Goal: Information Seeking & Learning: Learn about a topic

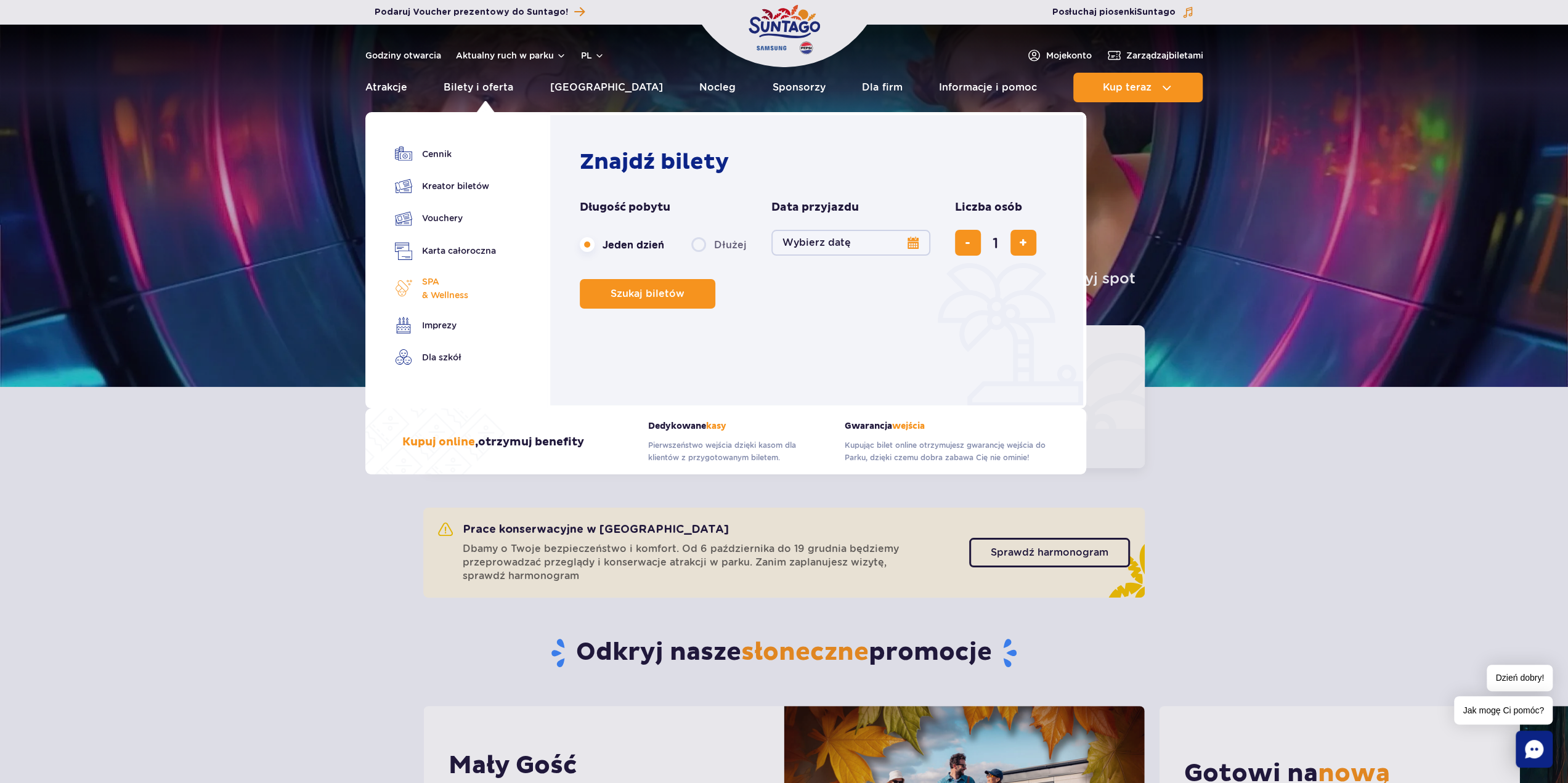
click at [467, 296] on span "SPA & Wellness" at bounding box center [445, 288] width 46 height 27
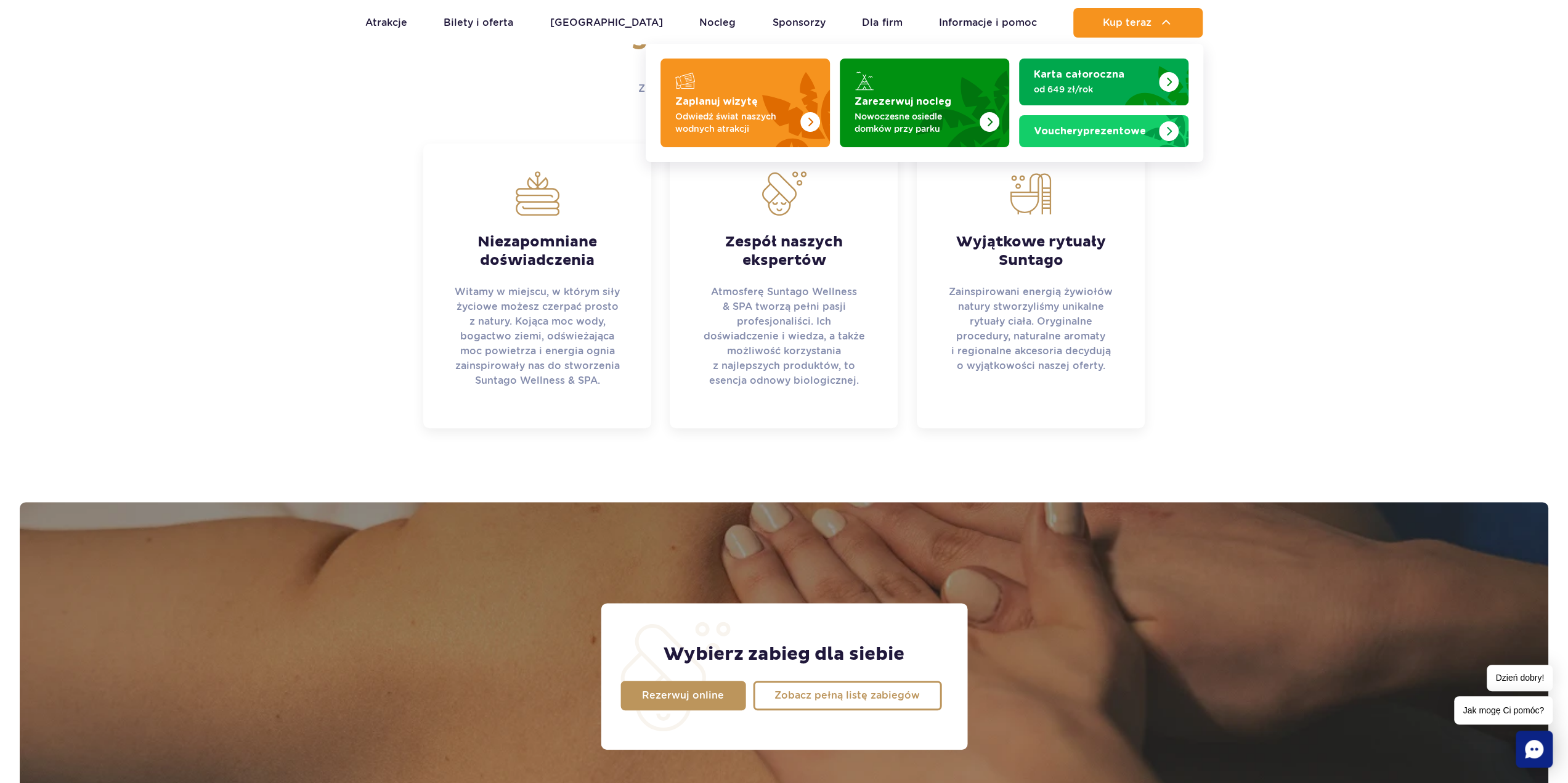
scroll to position [479, 0]
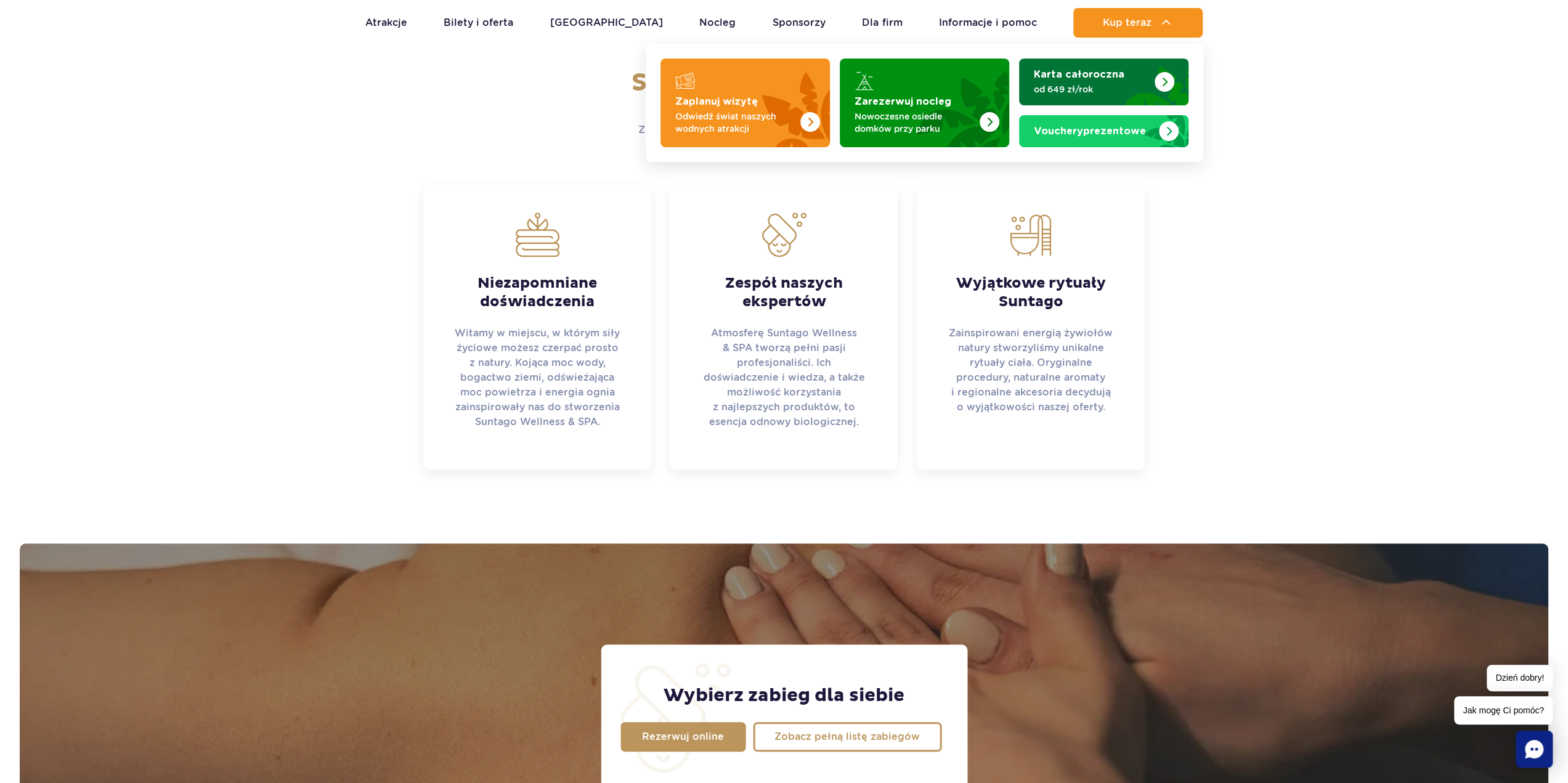
click at [1141, 89] on p "od 649 zł/rok" at bounding box center [1093, 89] width 120 height 12
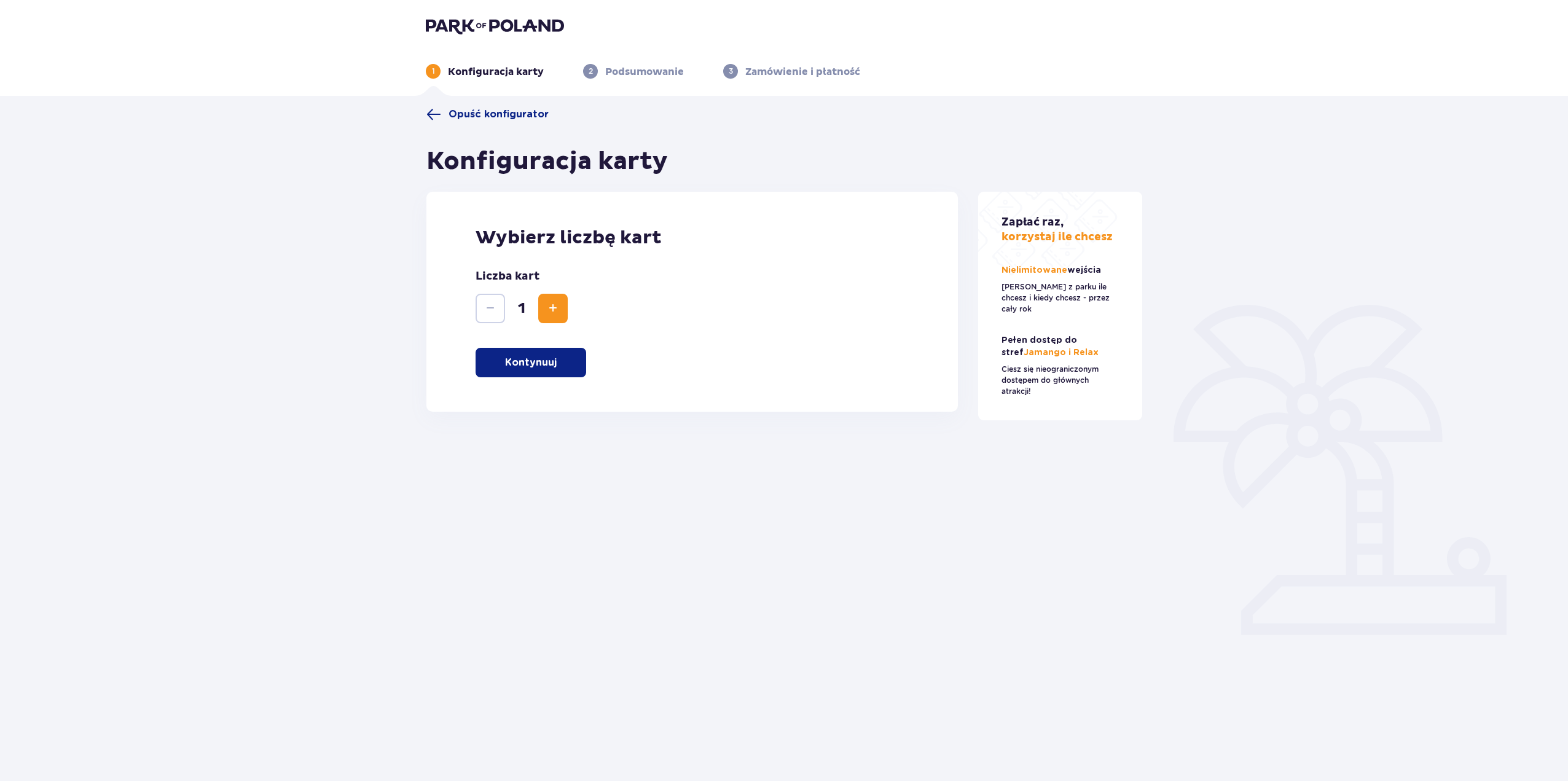
click at [529, 363] on p "Kontynuuj" at bounding box center [531, 362] width 52 height 14
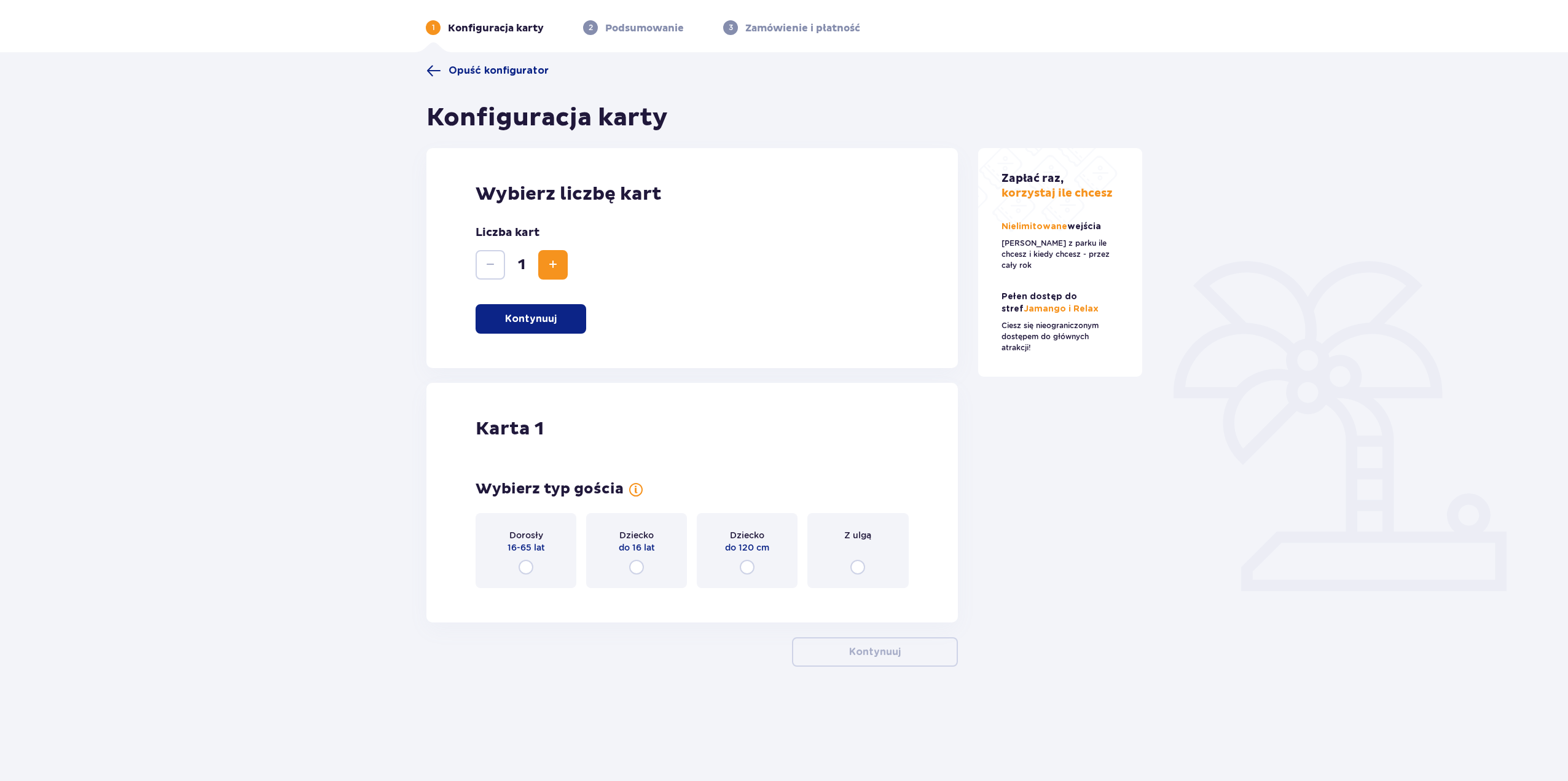
scroll to position [44, 0]
click at [549, 543] on div "Dorosły 16-65 lat" at bounding box center [526, 549] width 101 height 75
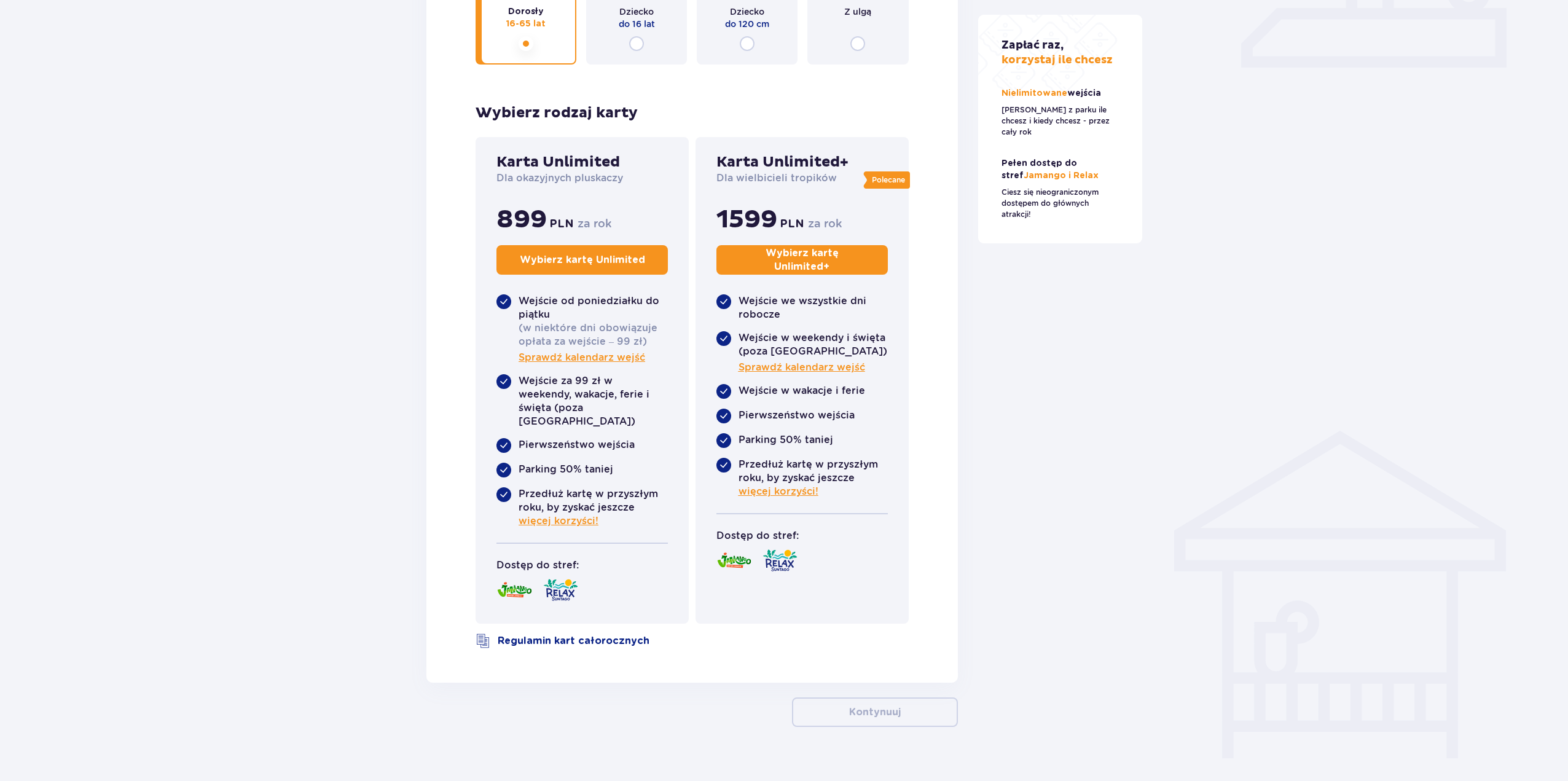
scroll to position [572, 0]
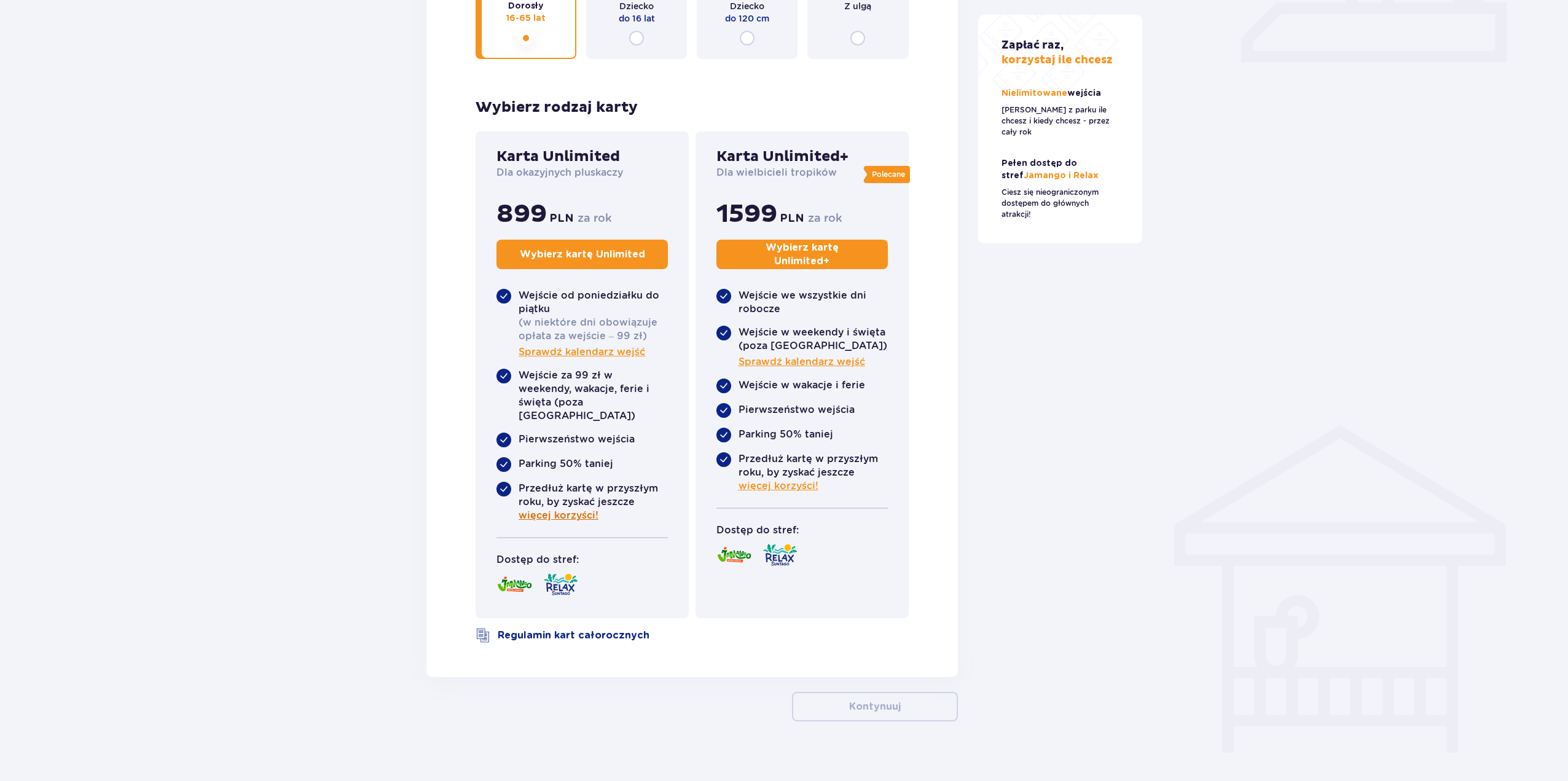
click at [558, 508] on span "więcej korzyści!" at bounding box center [558, 515] width 80 height 14
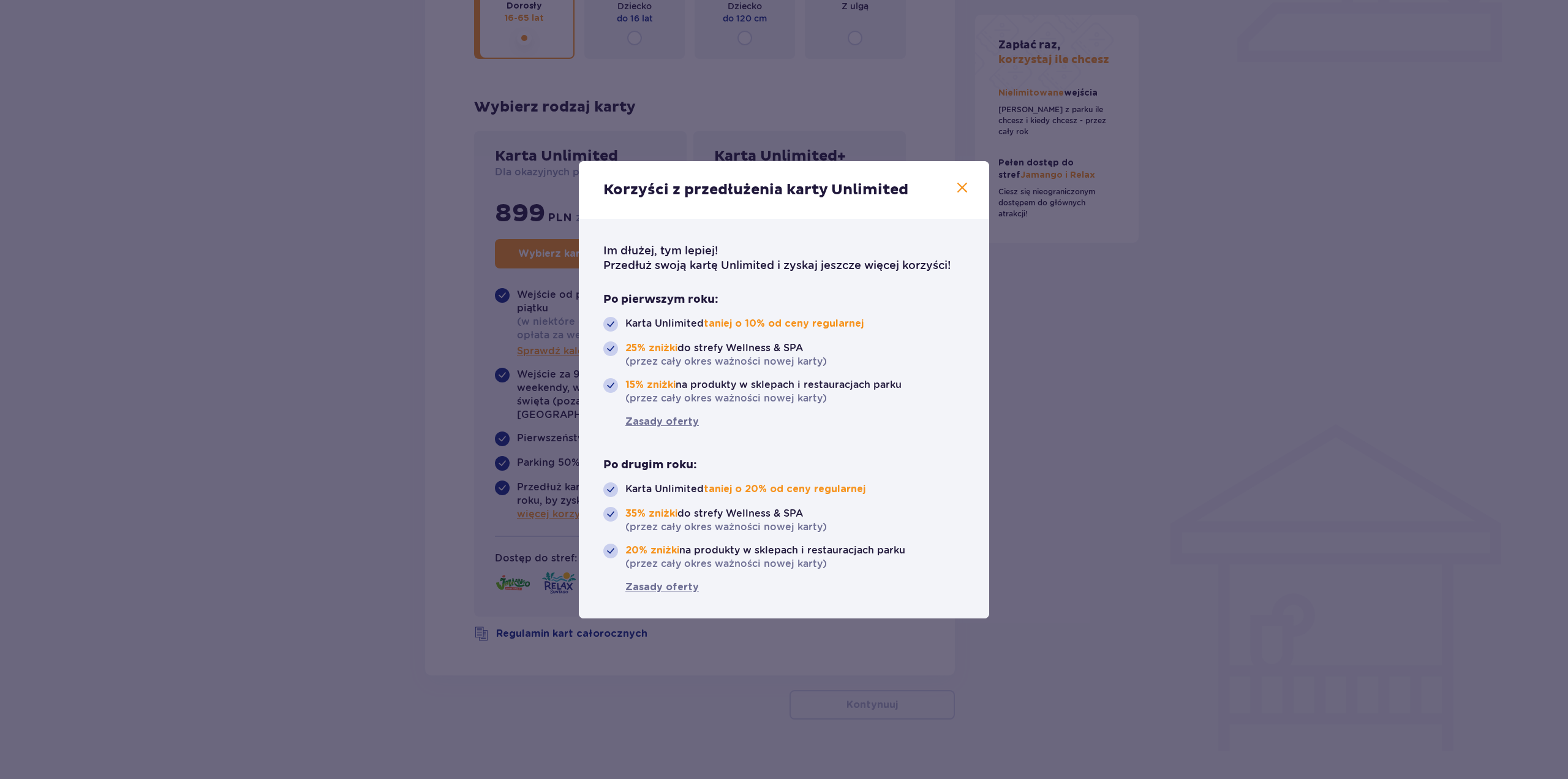
click at [426, 496] on div "Korzyści z przedłużenia karty Unlimited Im dłużej, tym lepiej! Przedłuż swoją k…" at bounding box center [784, 390] width 1568 height 779
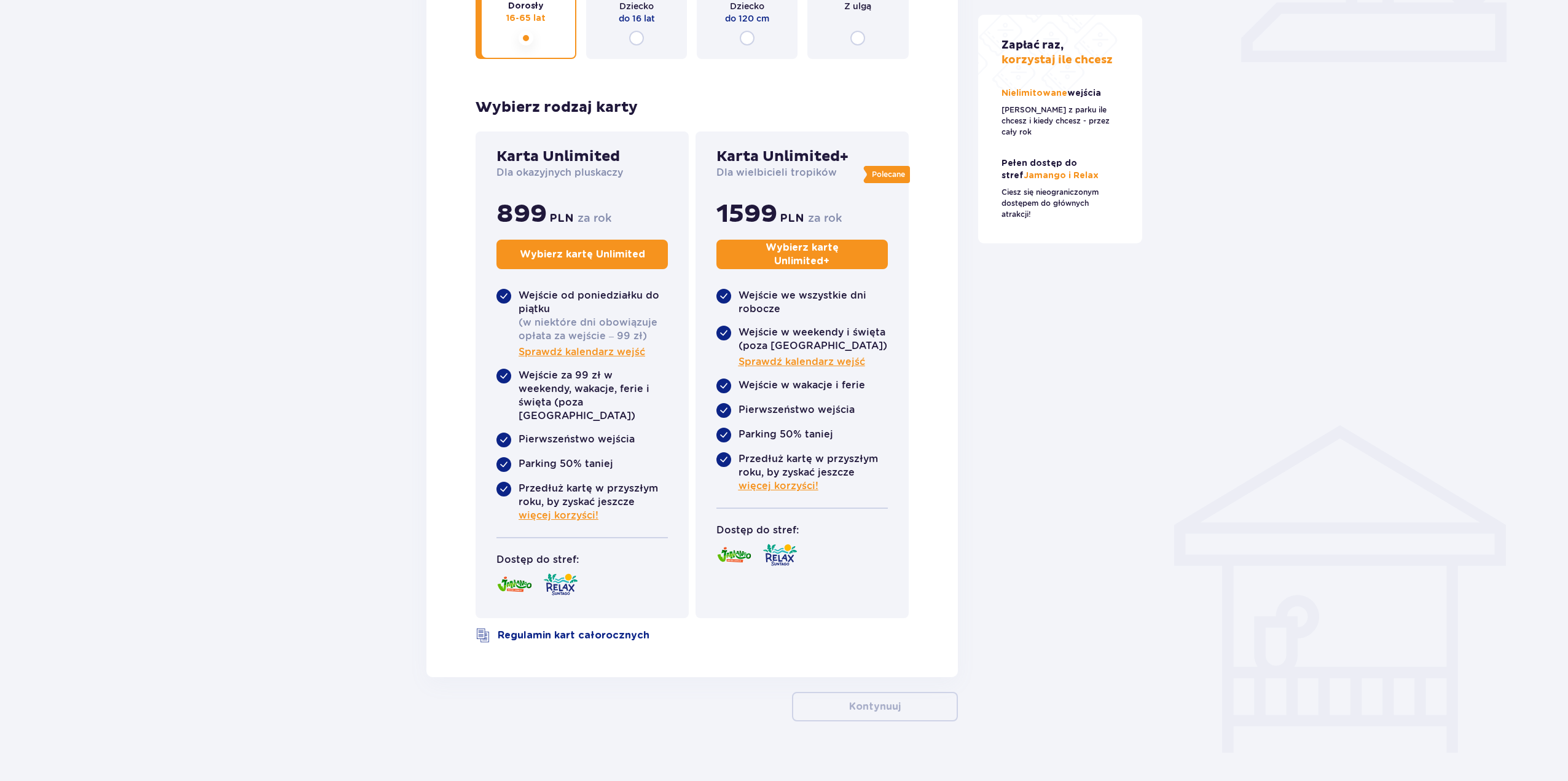
click at [598, 255] on p "Wybierz kartę Unlimited" at bounding box center [583, 254] width 125 height 14
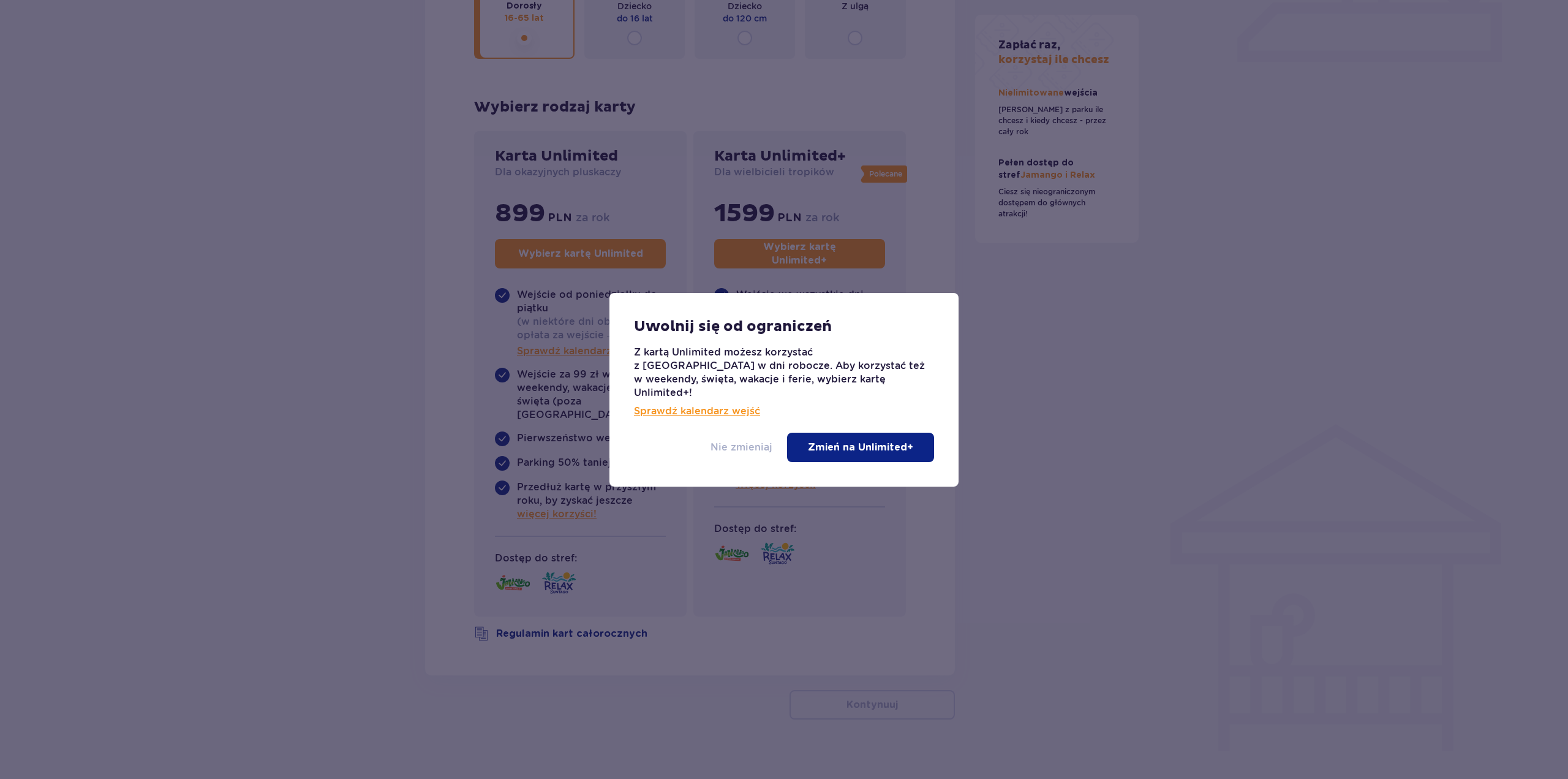
click at [743, 440] on p "Nie zmieniaj" at bounding box center [741, 447] width 62 height 14
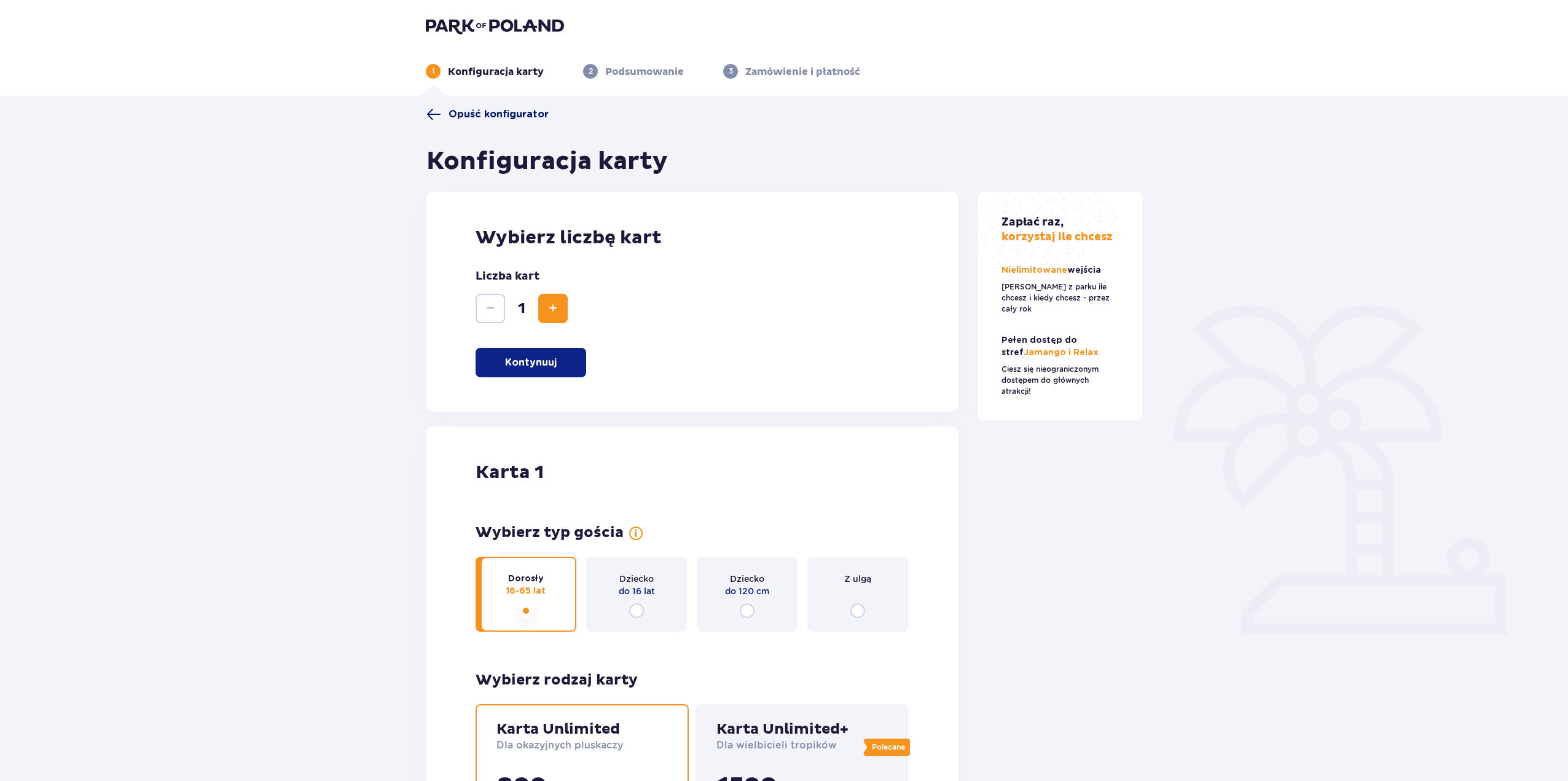
click at [429, 110] on span at bounding box center [434, 114] width 14 height 14
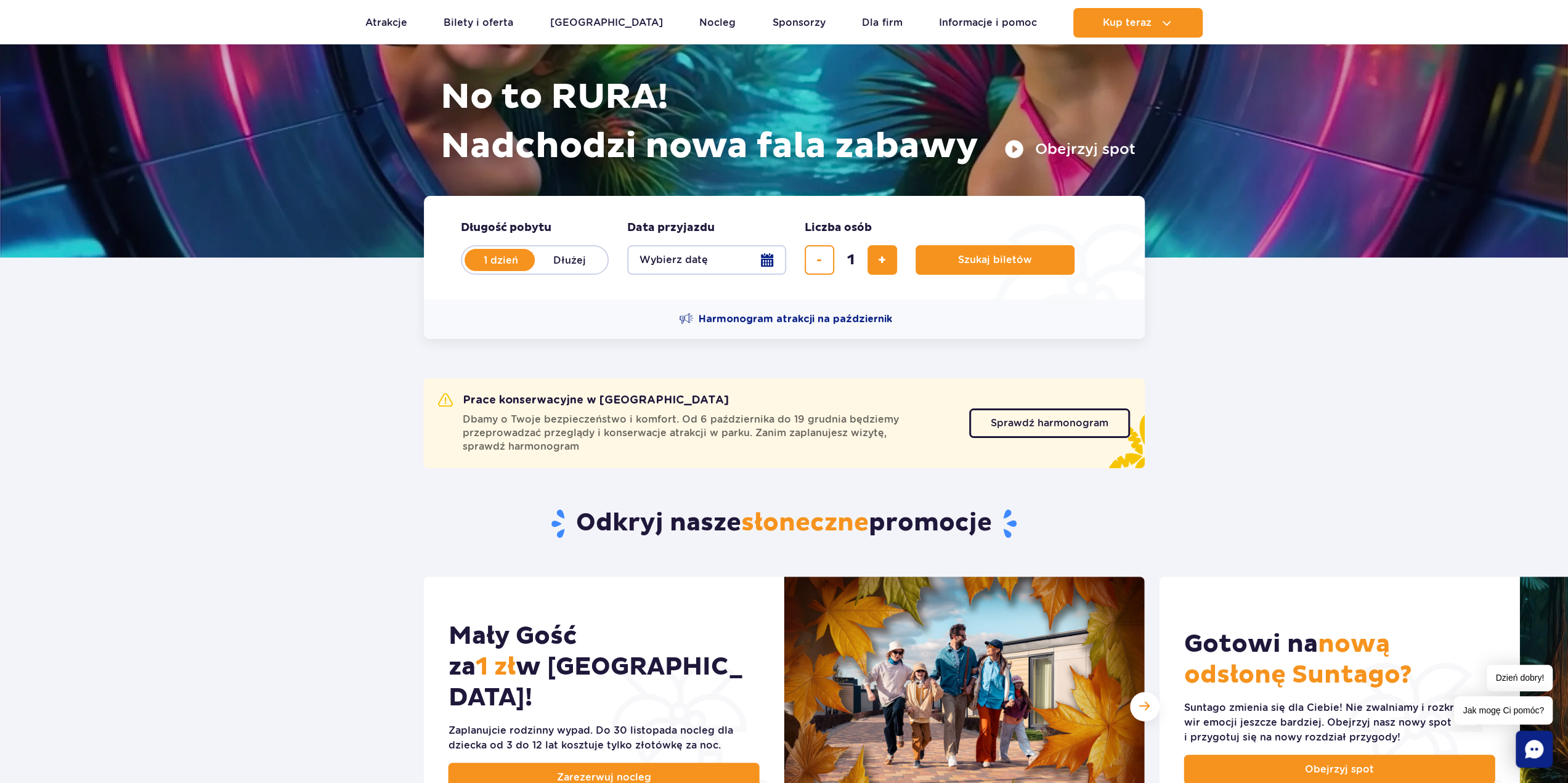
scroll to position [61, 0]
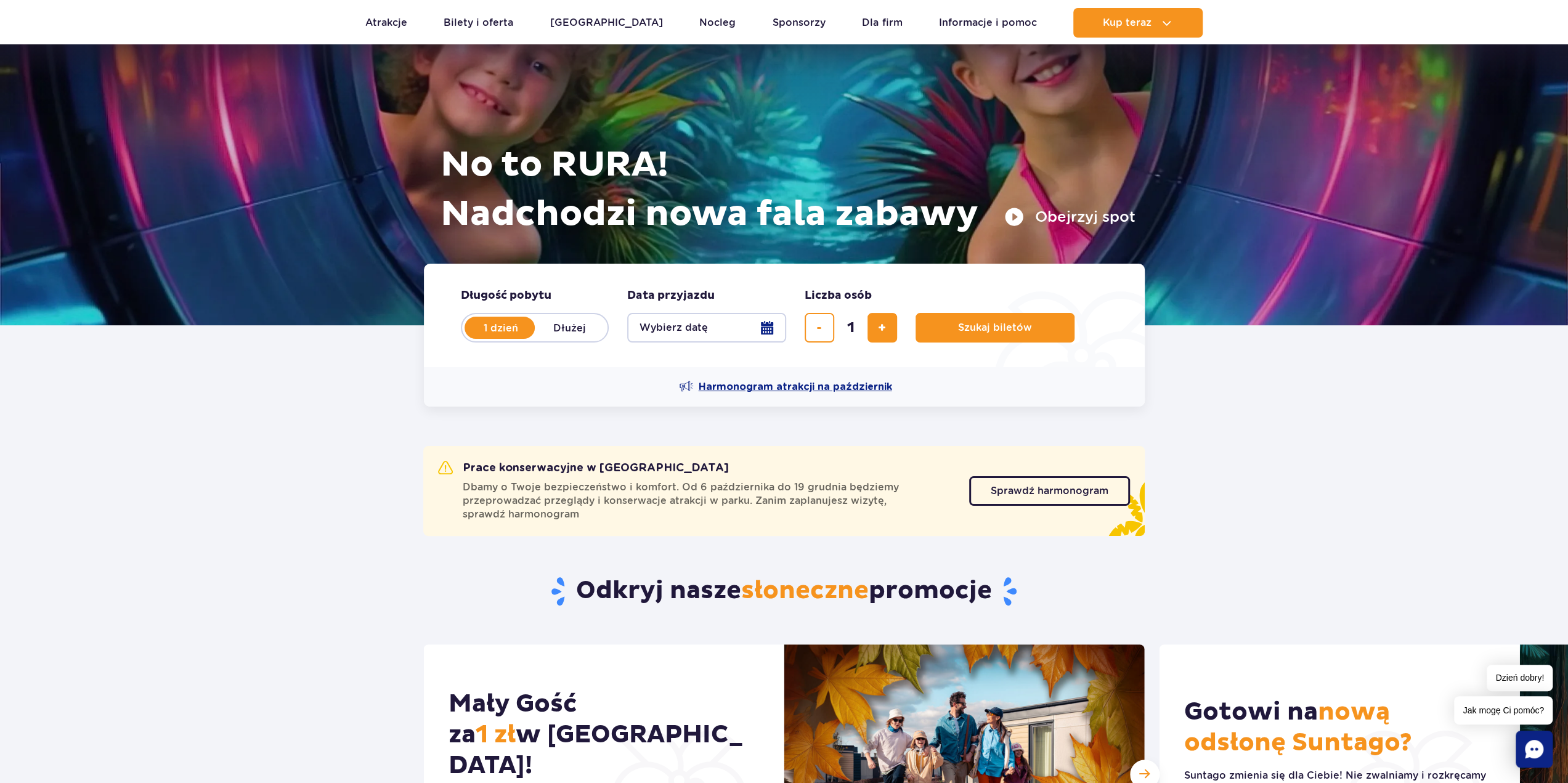
click at [814, 384] on span "Harmonogram atrakcji na październik" at bounding box center [796, 386] width 193 height 14
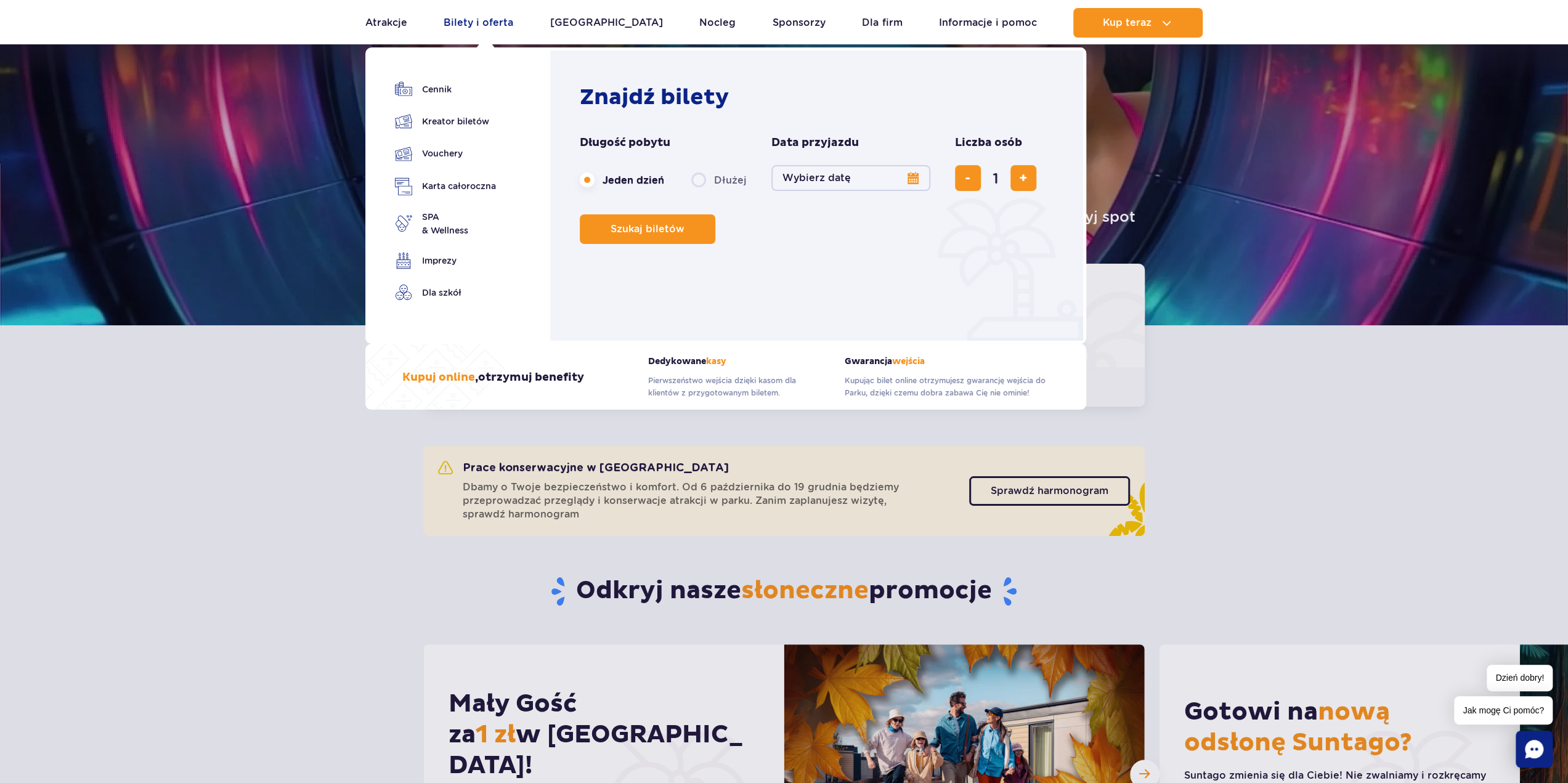
click at [501, 20] on link "Bilety i oferta" at bounding box center [478, 22] width 70 height 30
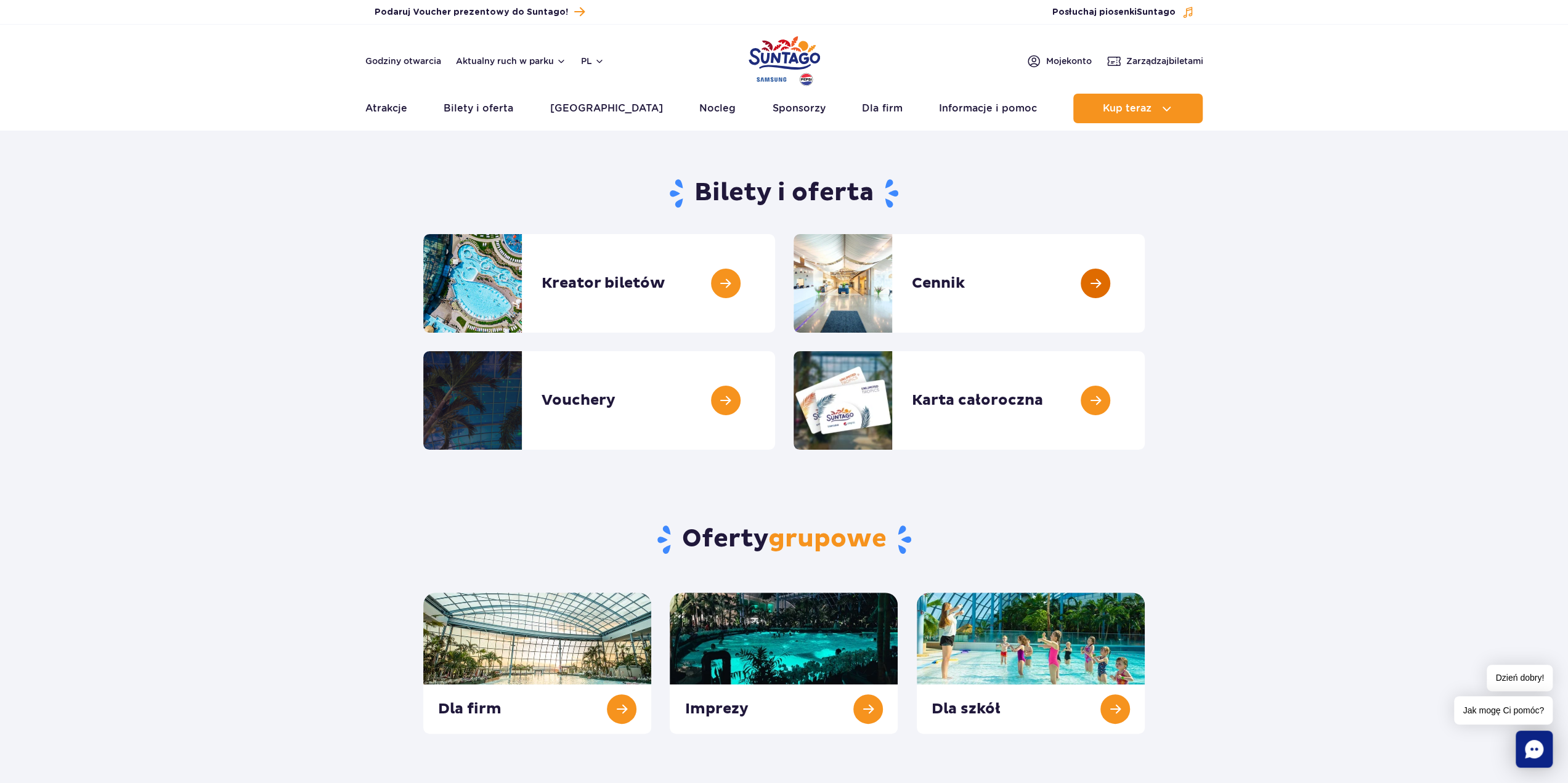
click at [1145, 280] on link at bounding box center [1145, 283] width 0 height 99
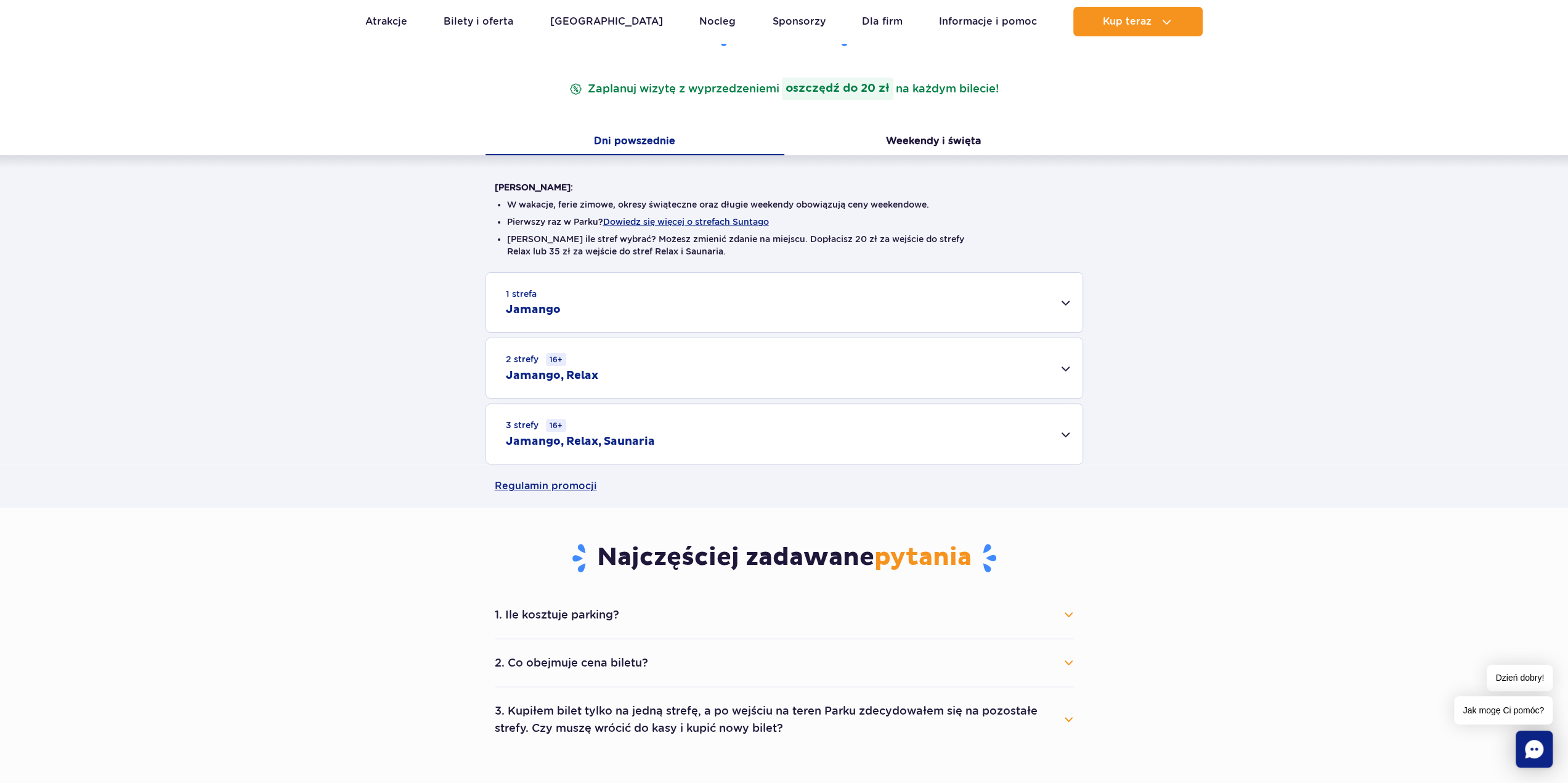
scroll to position [185, 0]
click at [705, 423] on div "3 strefy 16+ Jamango, Relax, Saunaria" at bounding box center [784, 433] width 596 height 60
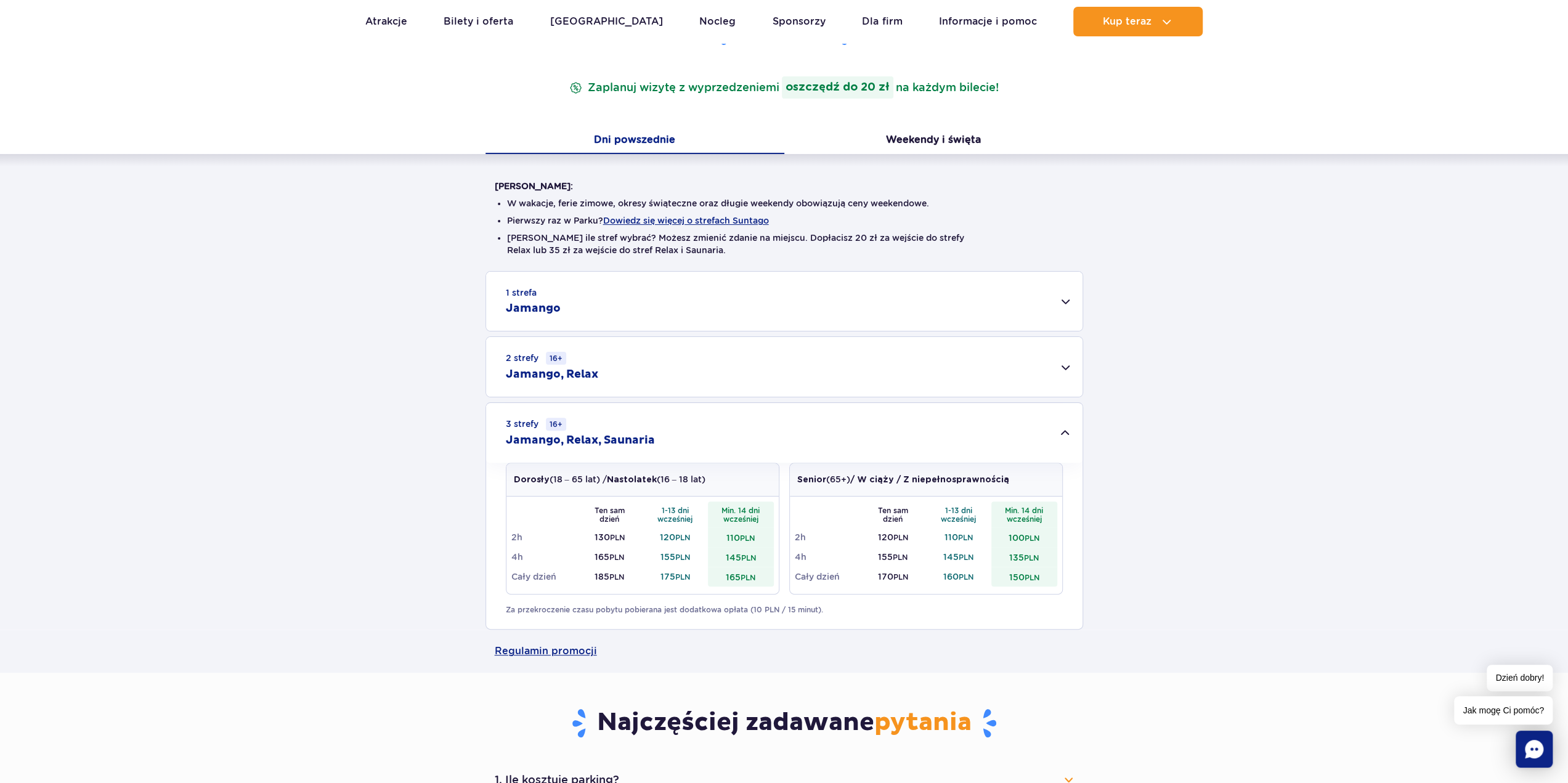
click at [644, 369] on div "2 strefy 16+ Jamango, Relax" at bounding box center [784, 366] width 596 height 60
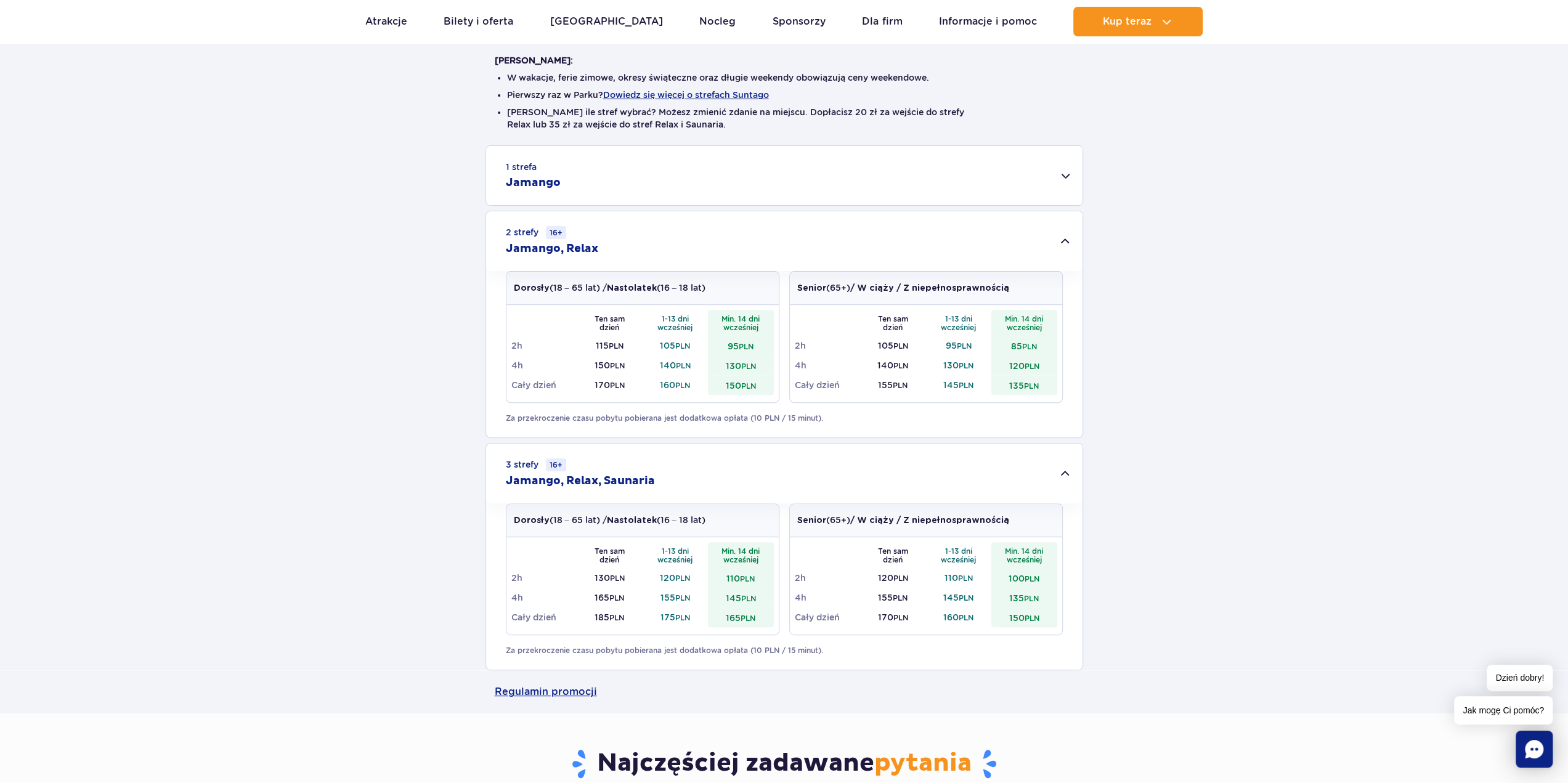
scroll to position [308, 0]
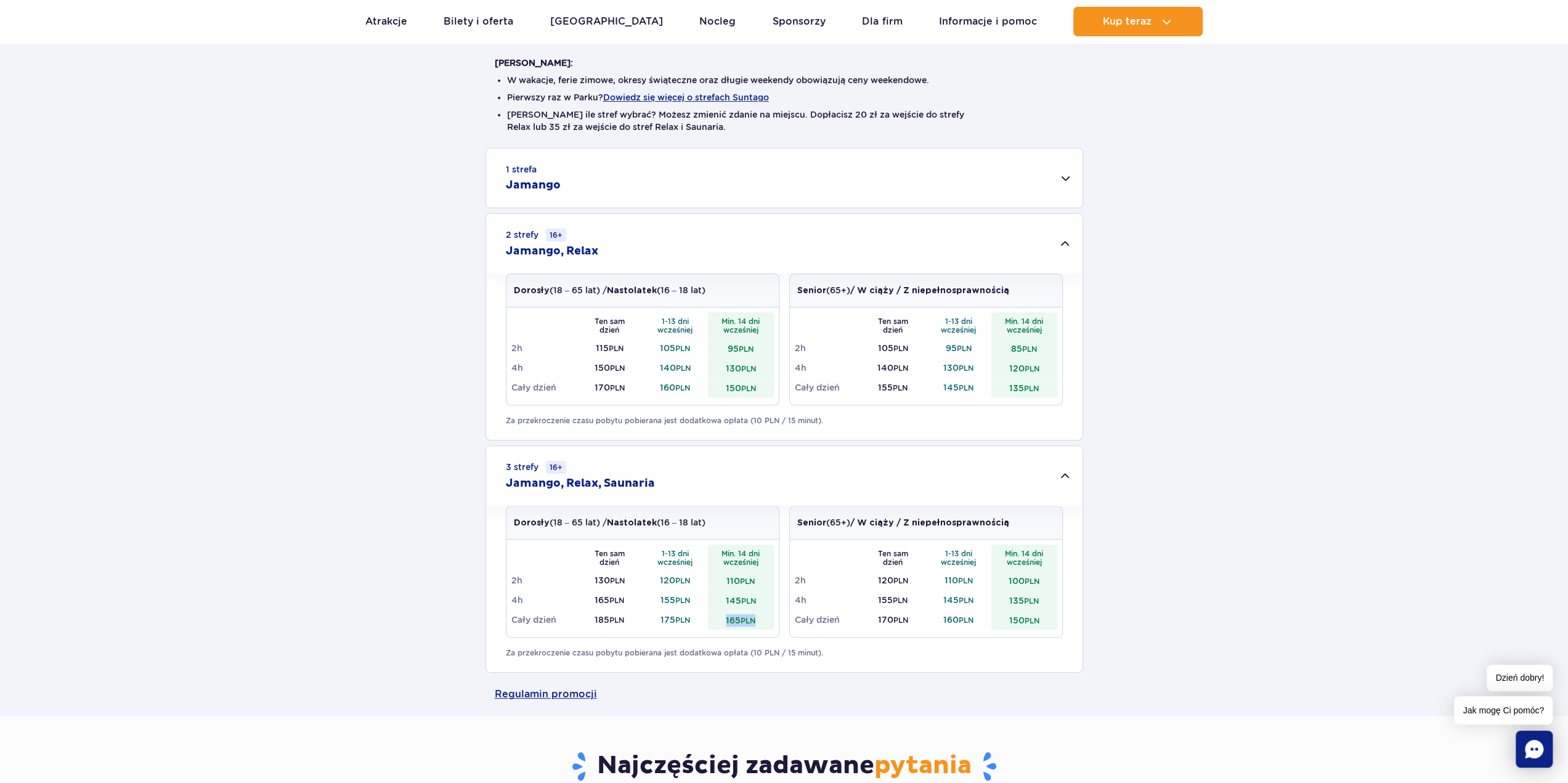
drag, startPoint x: 755, startPoint y: 620, endPoint x: 721, endPoint y: 611, distance: 35.2
click at [721, 611] on td "165 PLN" at bounding box center [740, 619] width 66 height 19
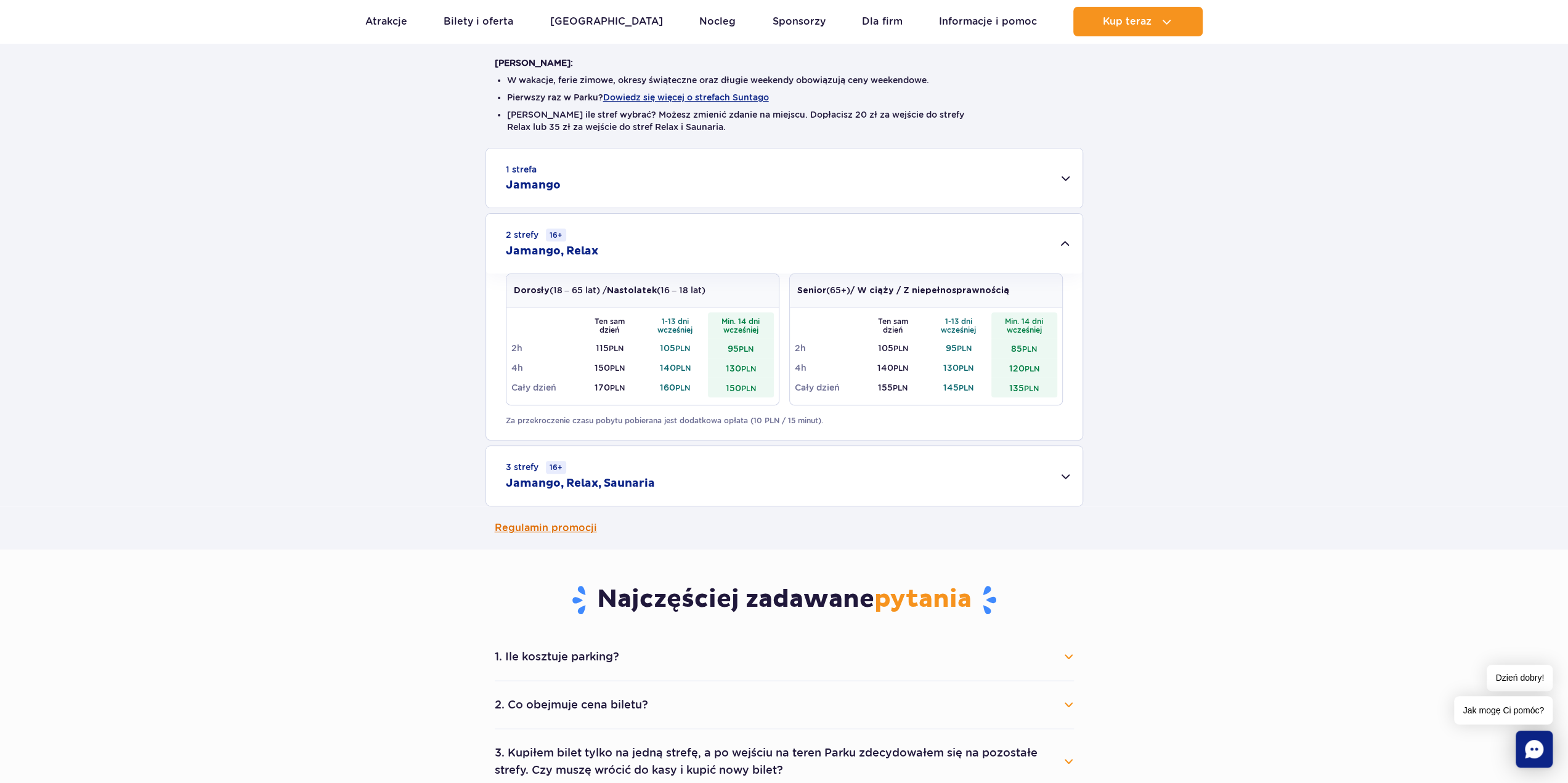
click at [721, 608] on main "Strona główna Cennik Cennik Zaplanuj wizytę z wyprzedzeniem i oszczędź do 20 zł…" at bounding box center [784, 640] width 1568 height 1848
click at [753, 476] on div "3 strefy 16+ Jamango, Relax, Saunaria" at bounding box center [784, 475] width 596 height 60
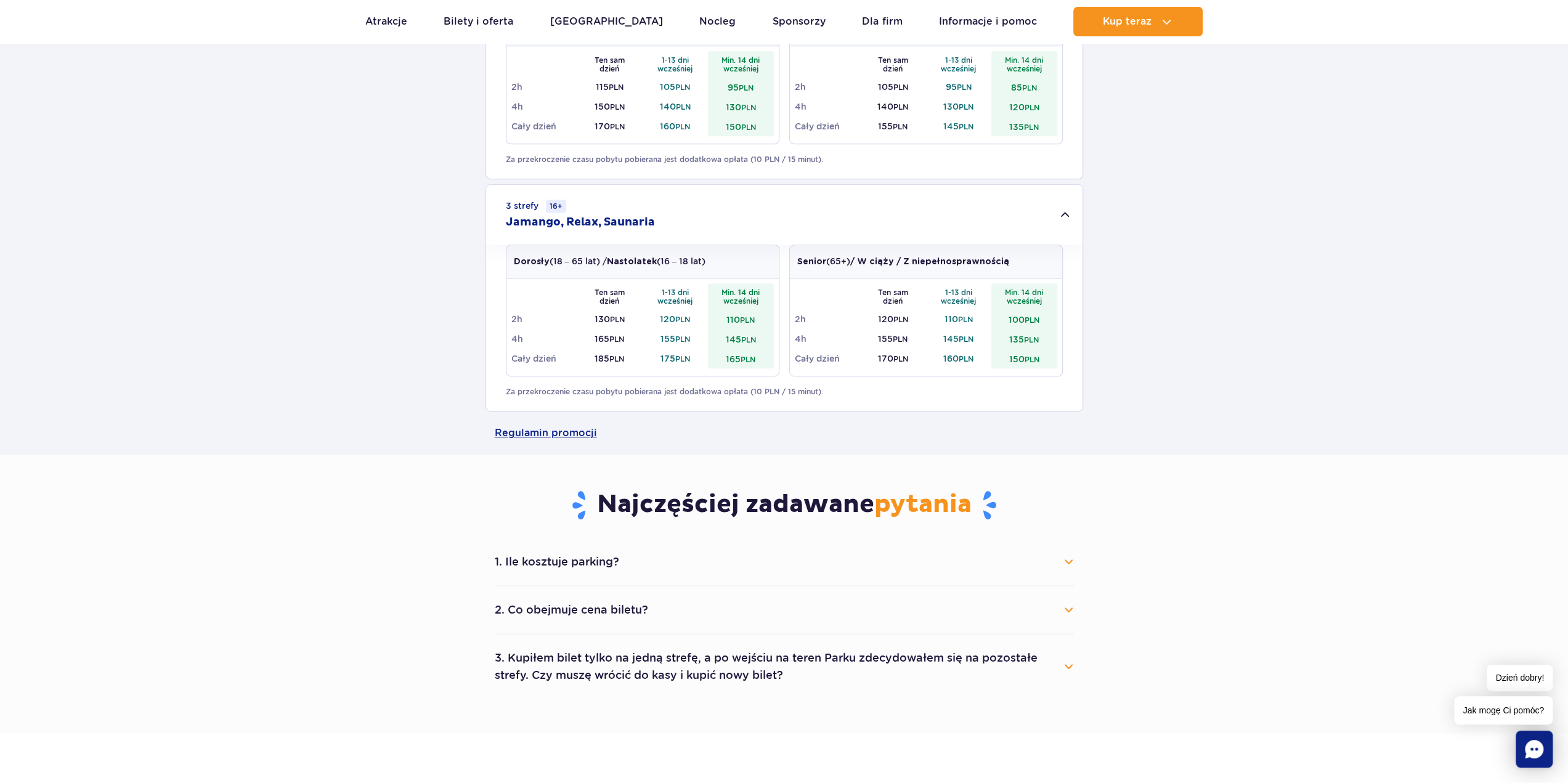
scroll to position [616, 0]
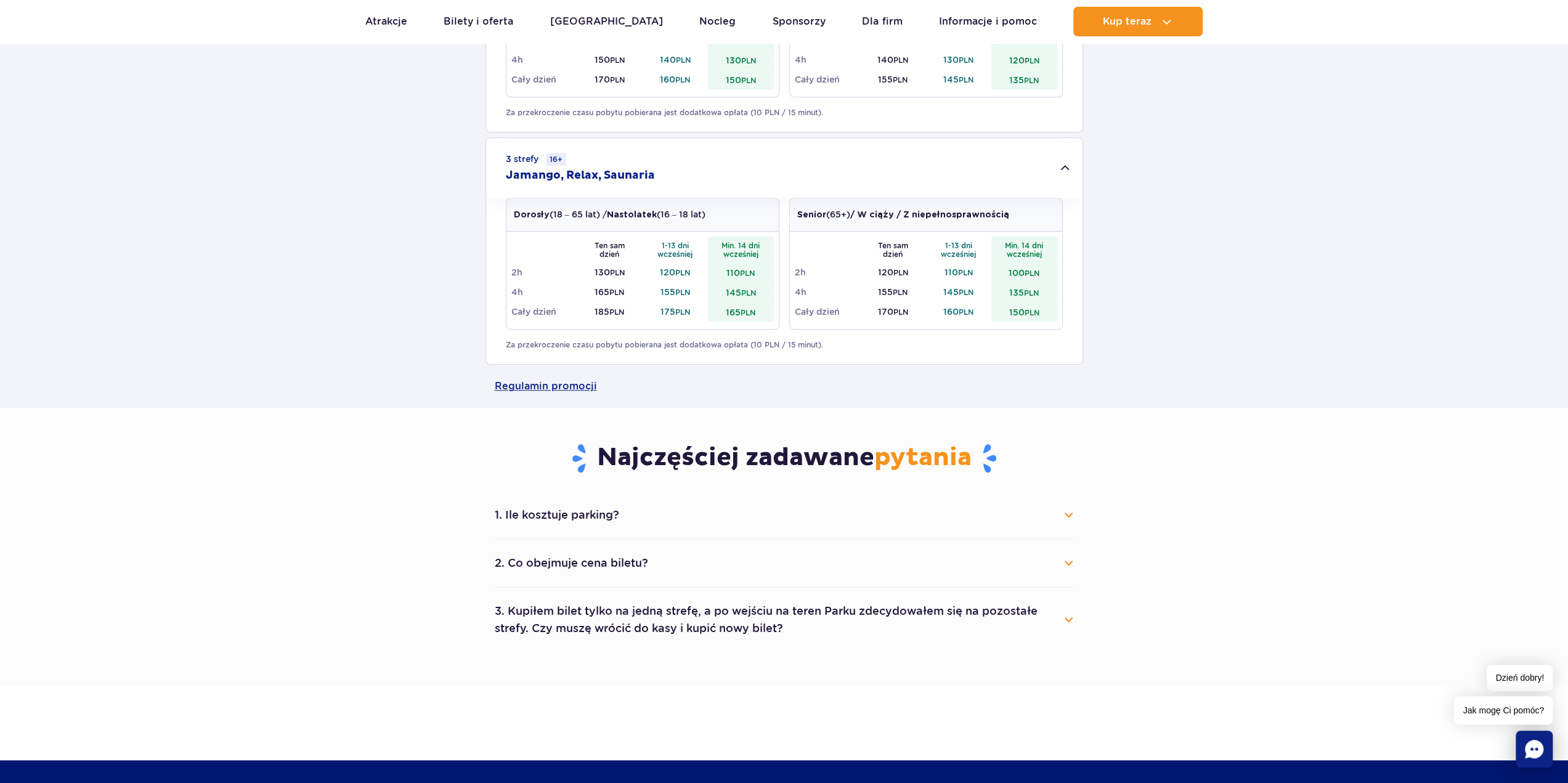
click at [824, 637] on button "3. Kupiłem bilet tylko na jedną strefę, a po wejściu na teren Parku zdecydowałe…" at bounding box center [784, 619] width 579 height 44
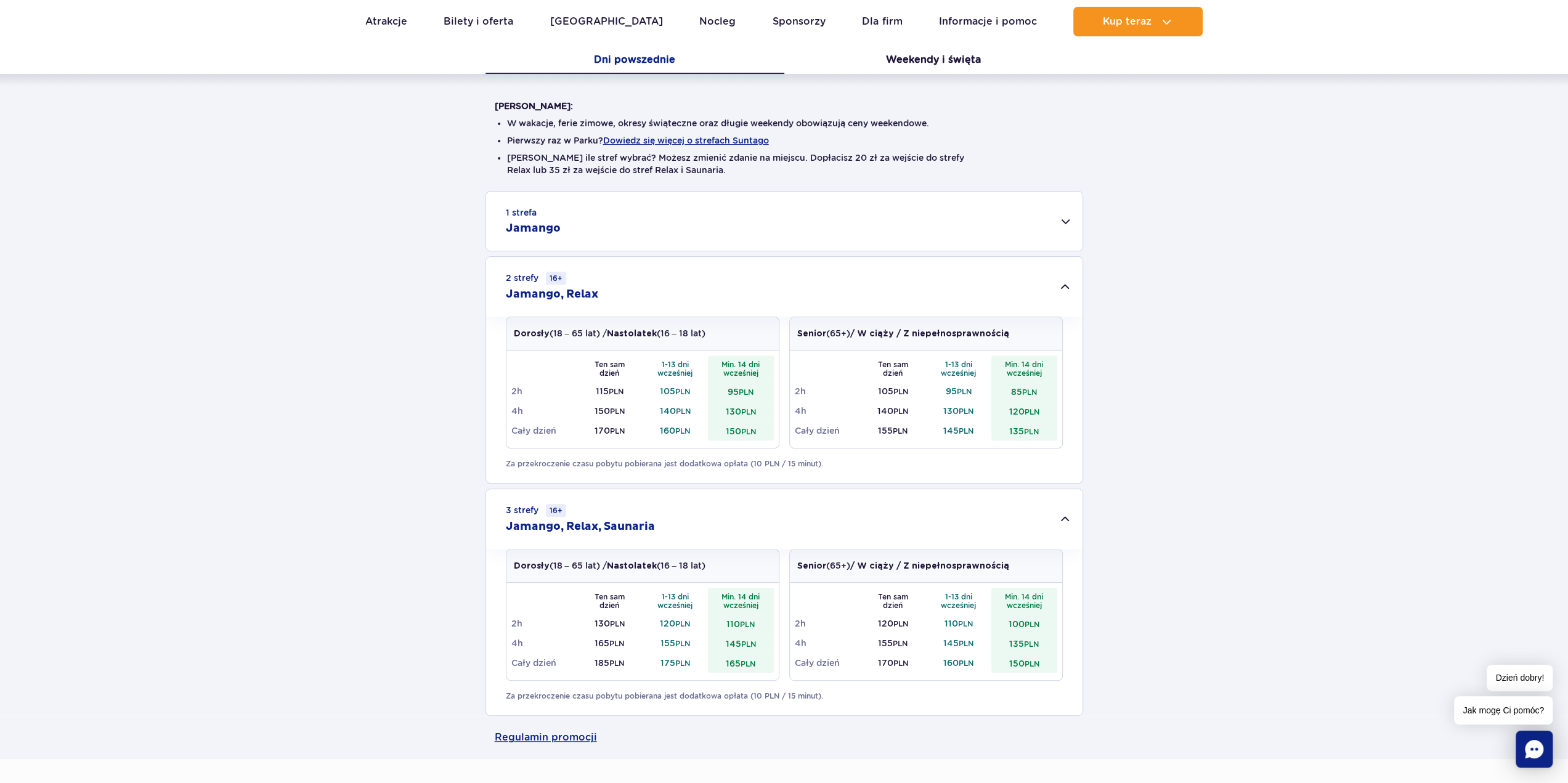
scroll to position [247, 0]
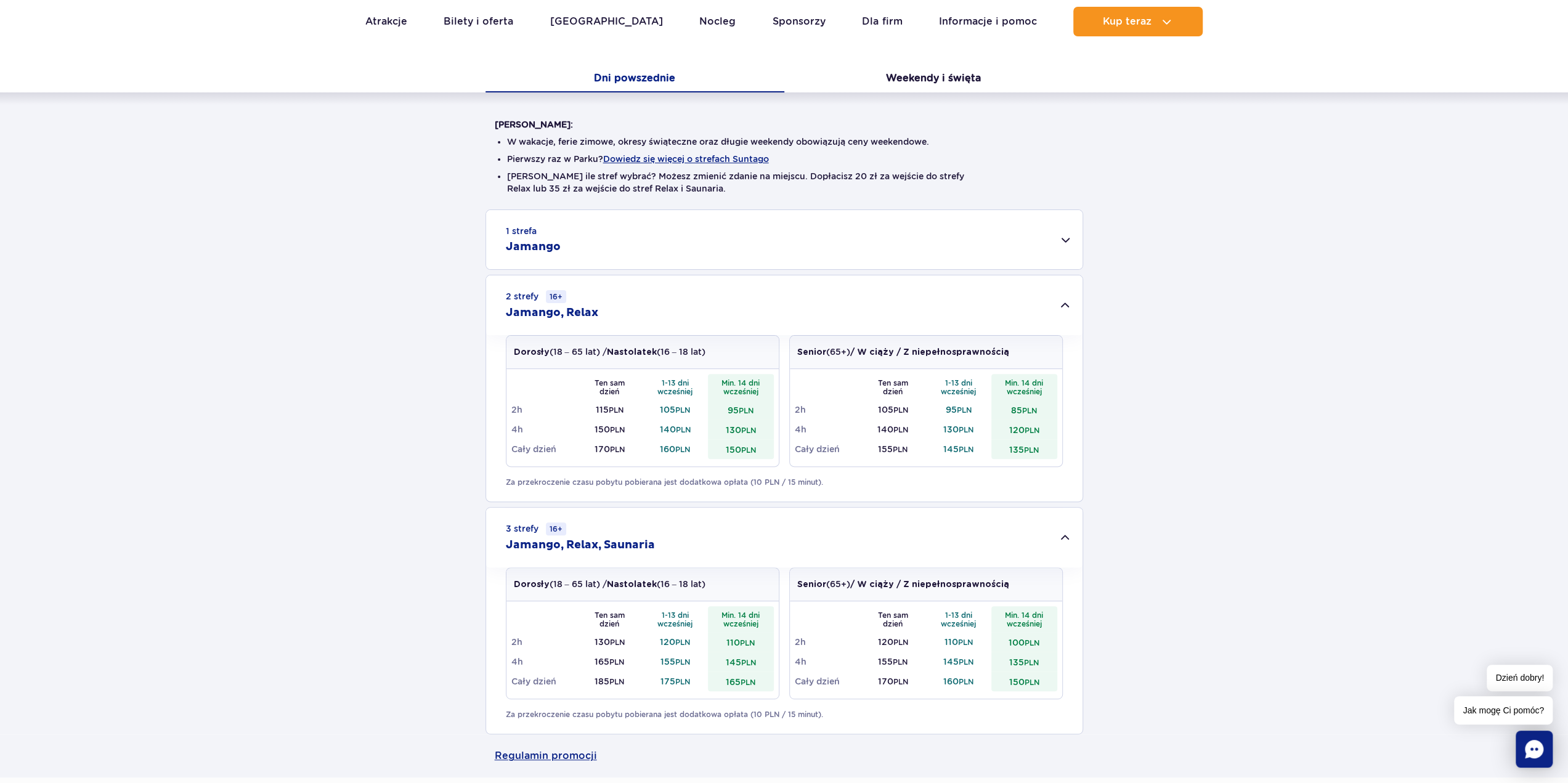
click at [652, 247] on div "1 strefa Jamango" at bounding box center [784, 239] width 596 height 59
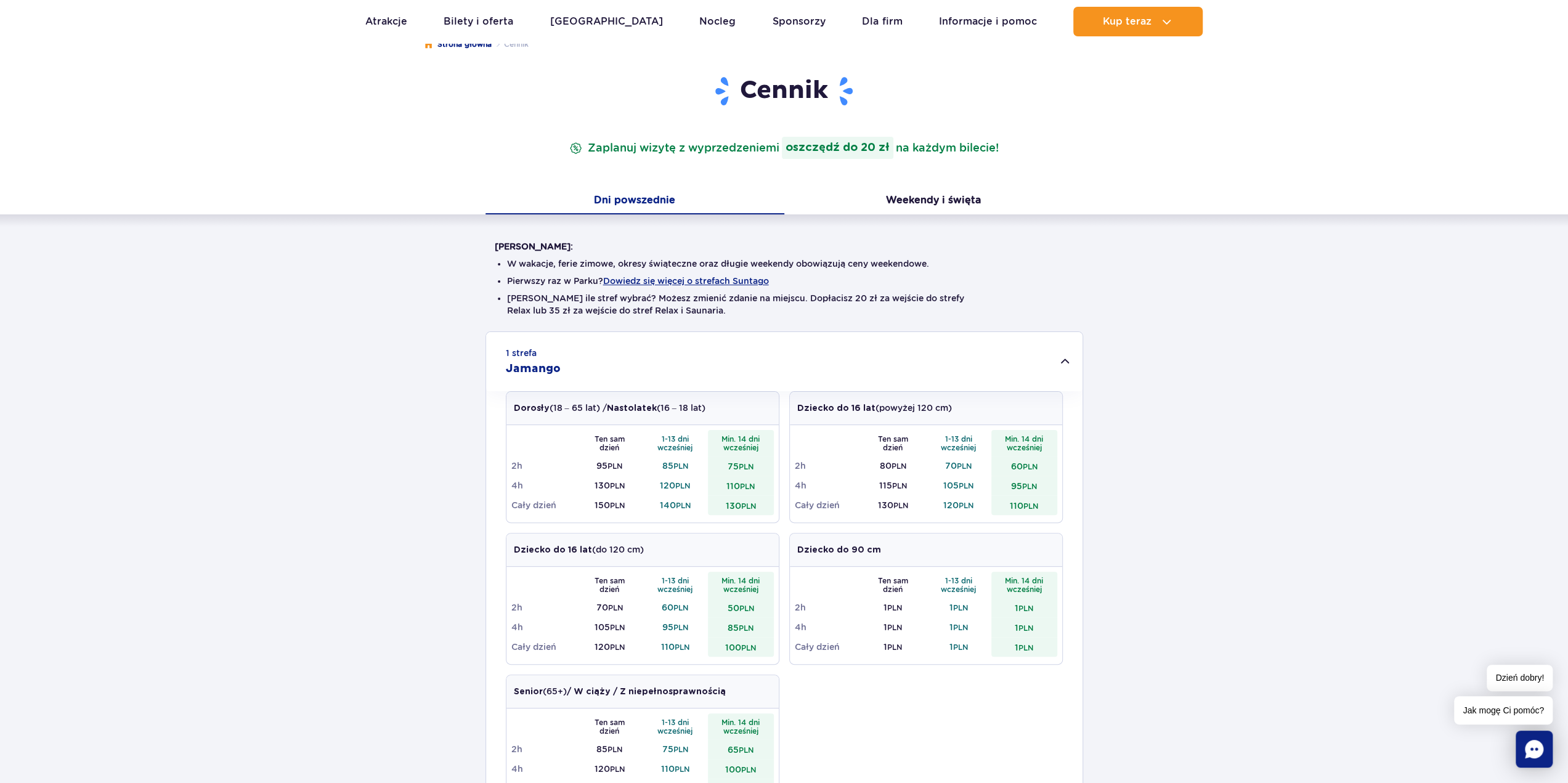
scroll to position [123, 0]
click at [919, 209] on button "Weekendy i święta" at bounding box center [933, 203] width 299 height 26
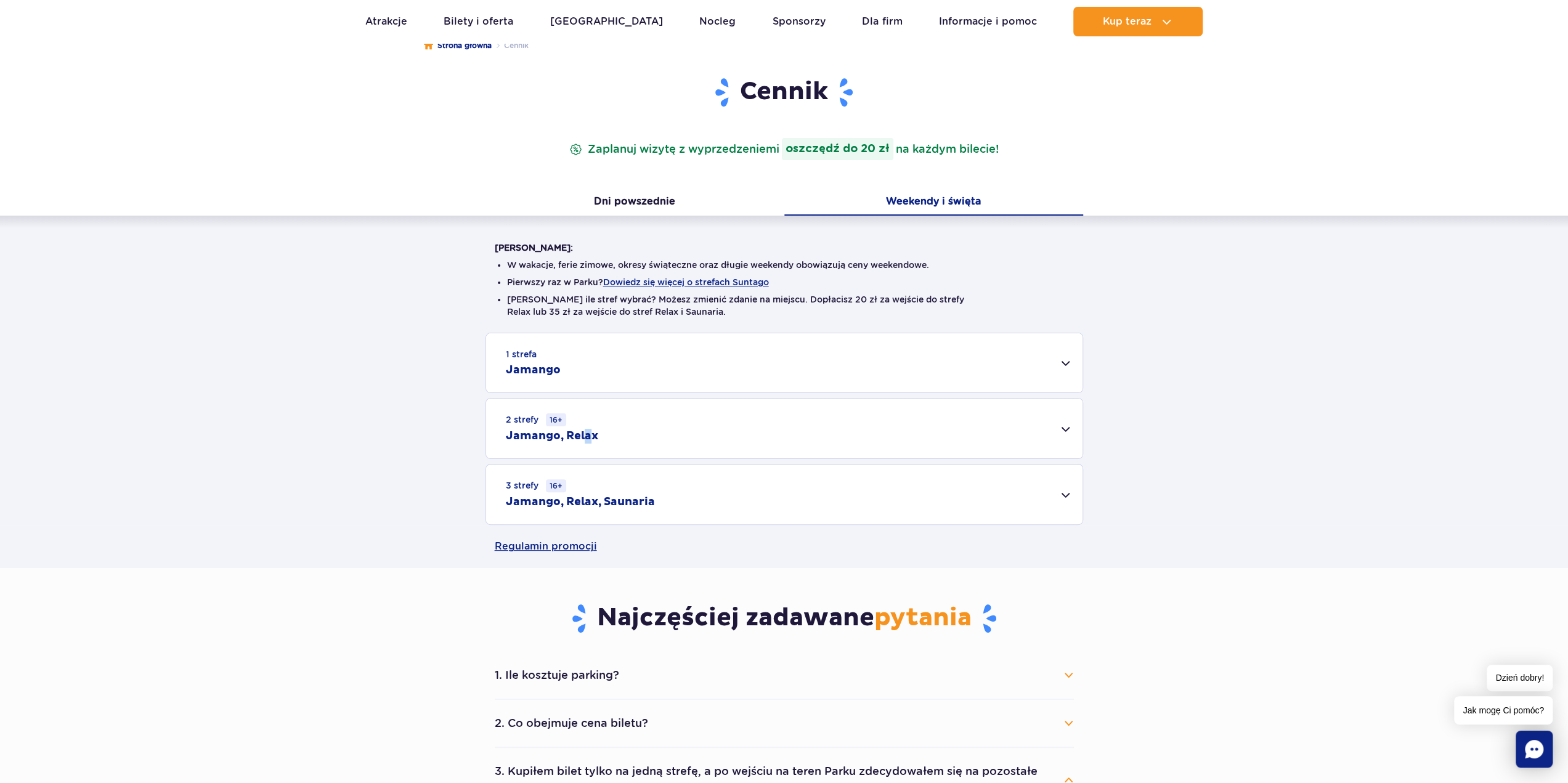
click at [586, 443] on div "2 strefy 16+ Jamango, Relax" at bounding box center [784, 428] width 596 height 60
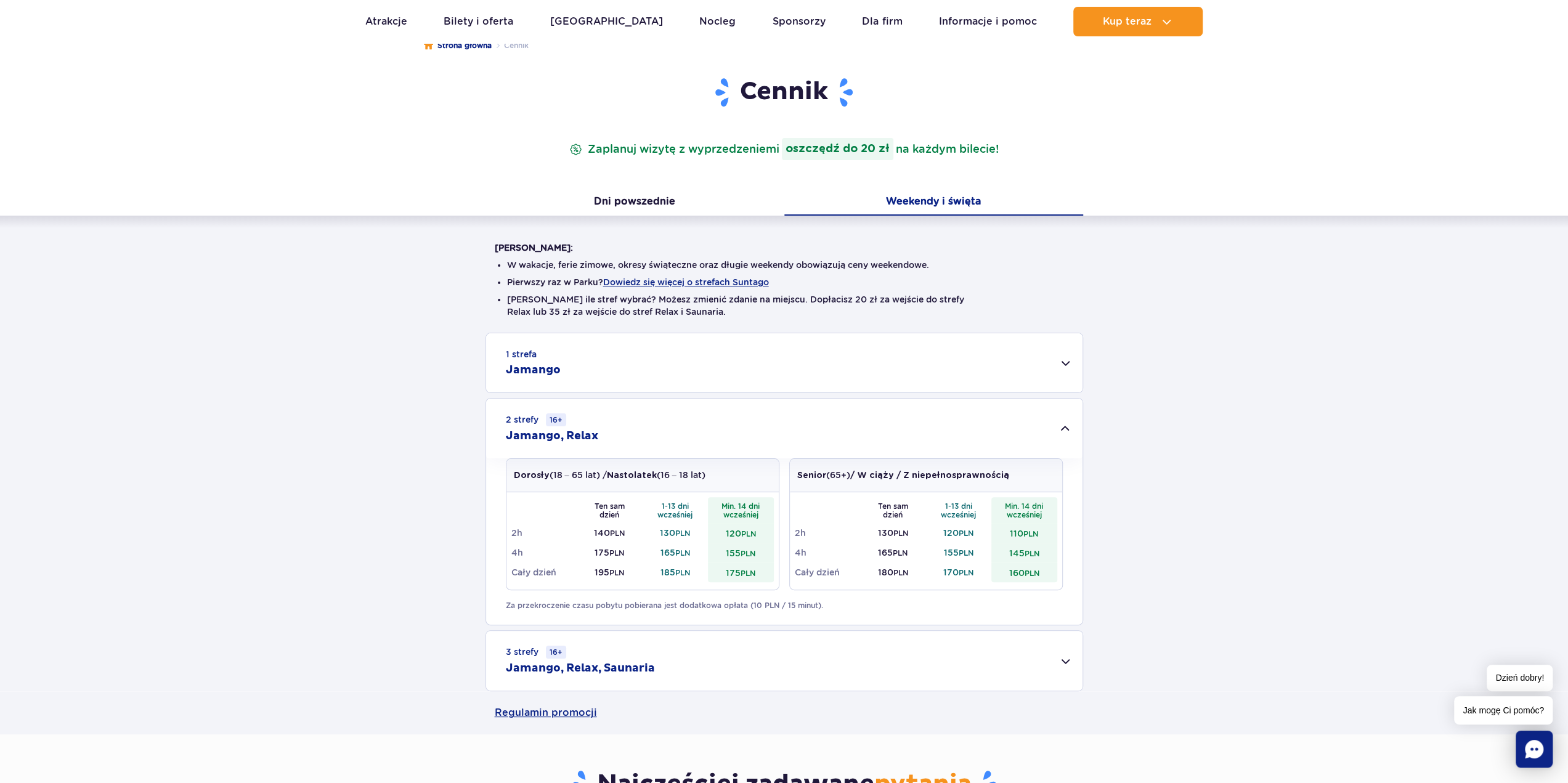
click at [681, 658] on div "3 strefy 16+ Jamango, Relax, Saunaria" at bounding box center [784, 660] width 596 height 60
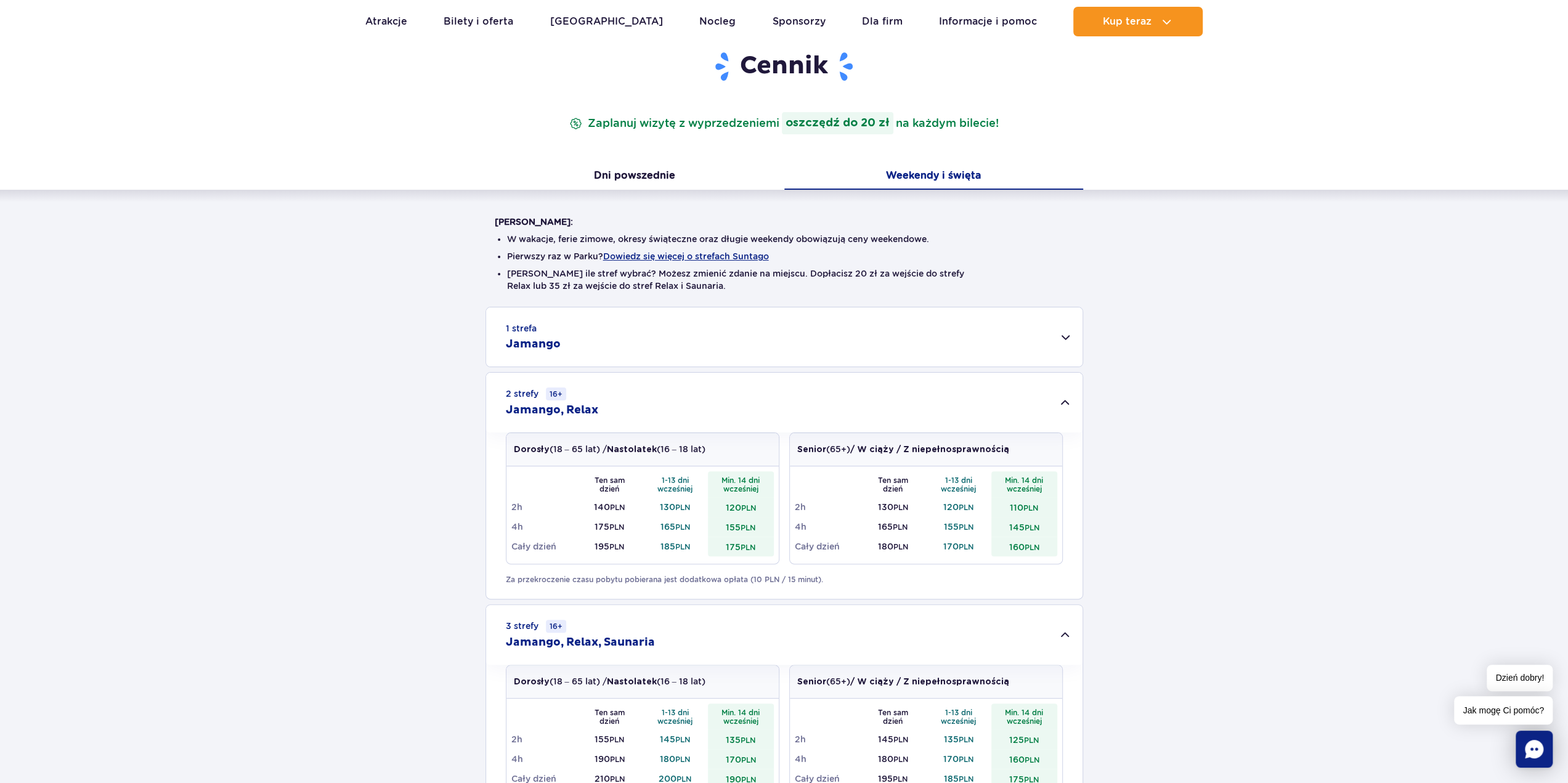
scroll to position [0, 0]
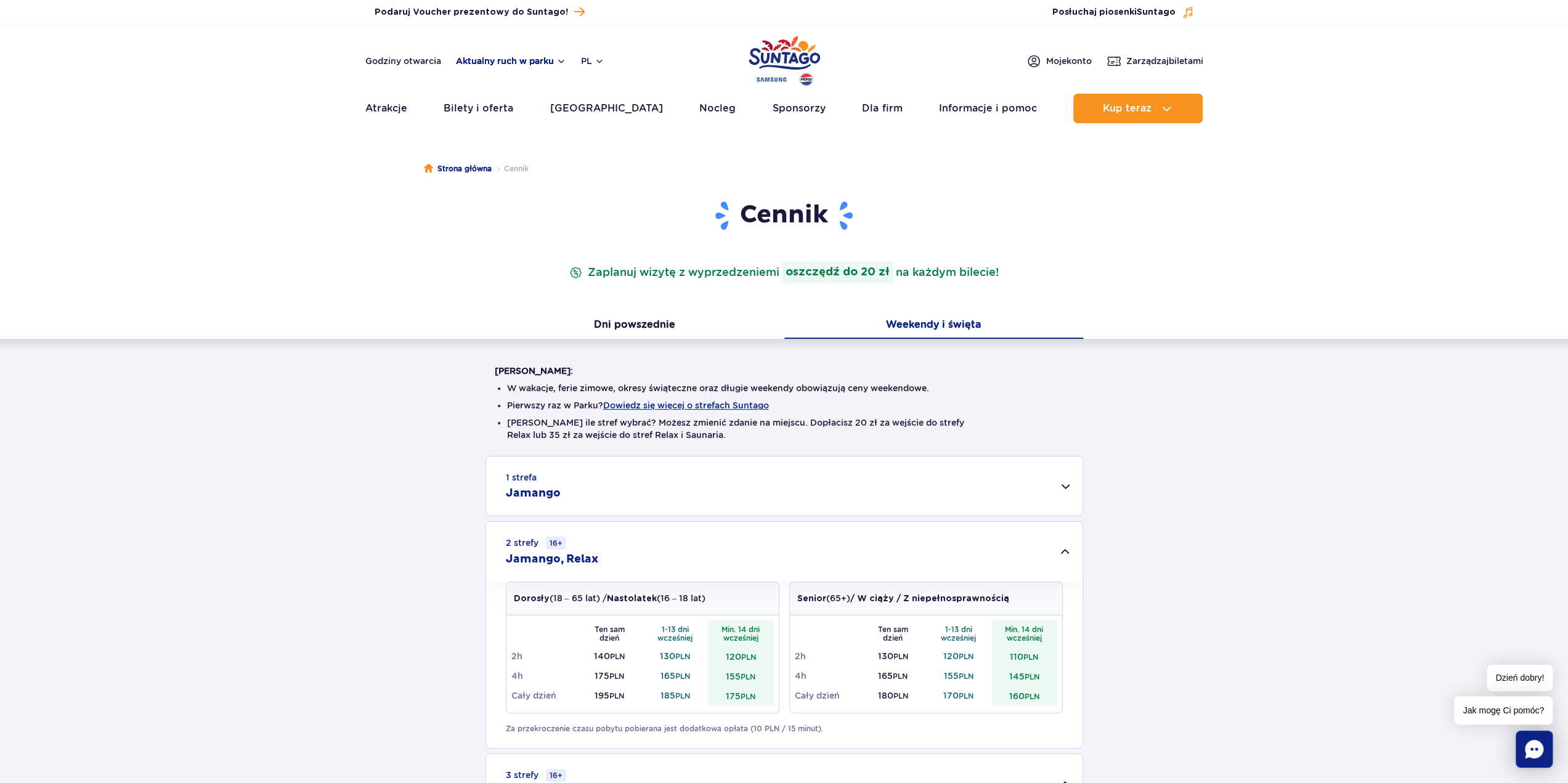
click at [553, 61] on button "Aktualny ruch w parku" at bounding box center [511, 61] width 110 height 10
click at [327, 193] on div "Strona główna Cennik Cennik Zaplanuj wizytę z wyprzedzeniem i oszczędź do 20 zł…" at bounding box center [784, 580] width 1568 height 885
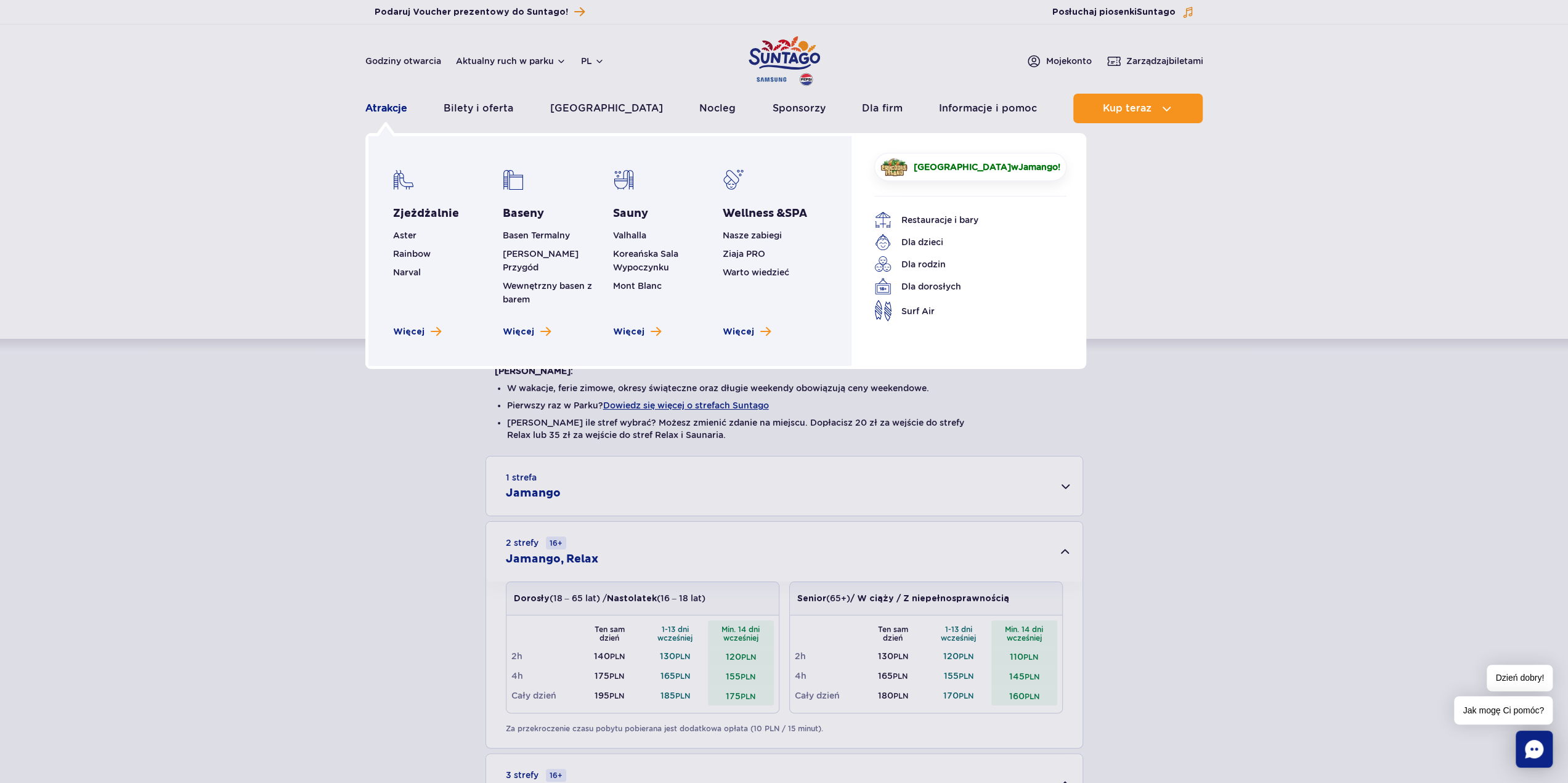
click at [393, 119] on link "Atrakcje" at bounding box center [387, 108] width 42 height 30
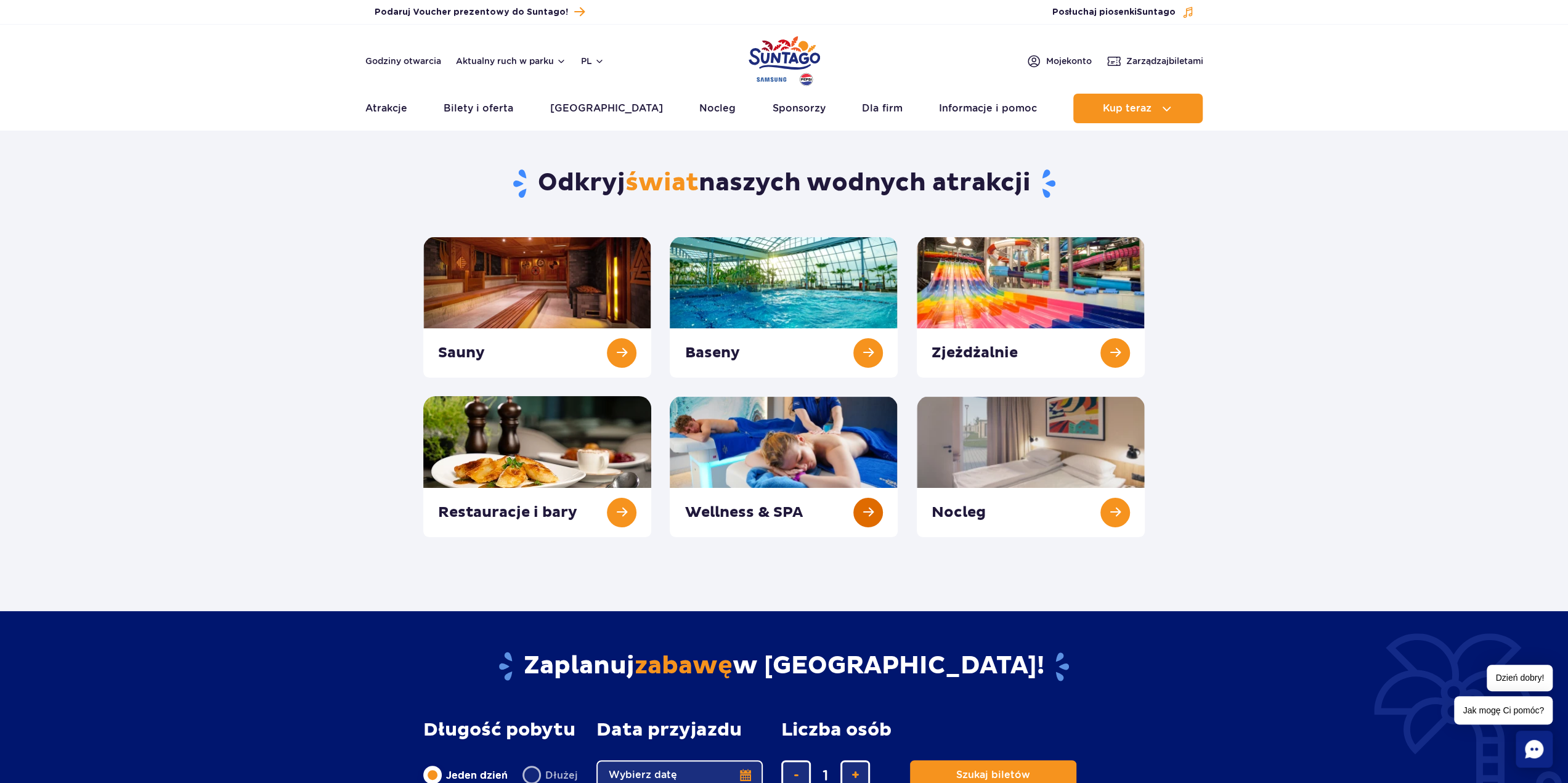
click at [820, 473] on link at bounding box center [783, 466] width 228 height 141
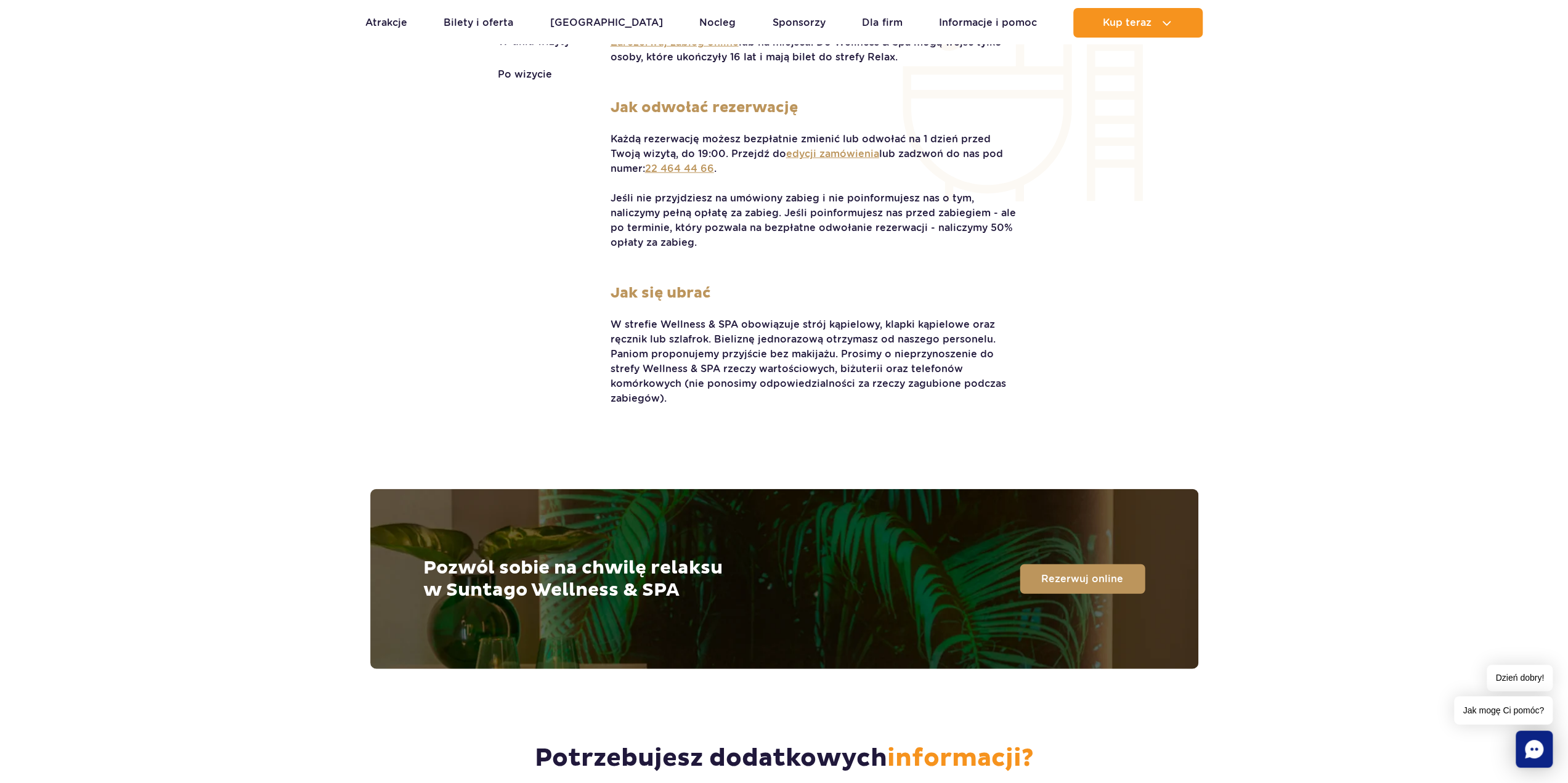
scroll to position [2895, 0]
